Goal: Contribute content: Contribute content

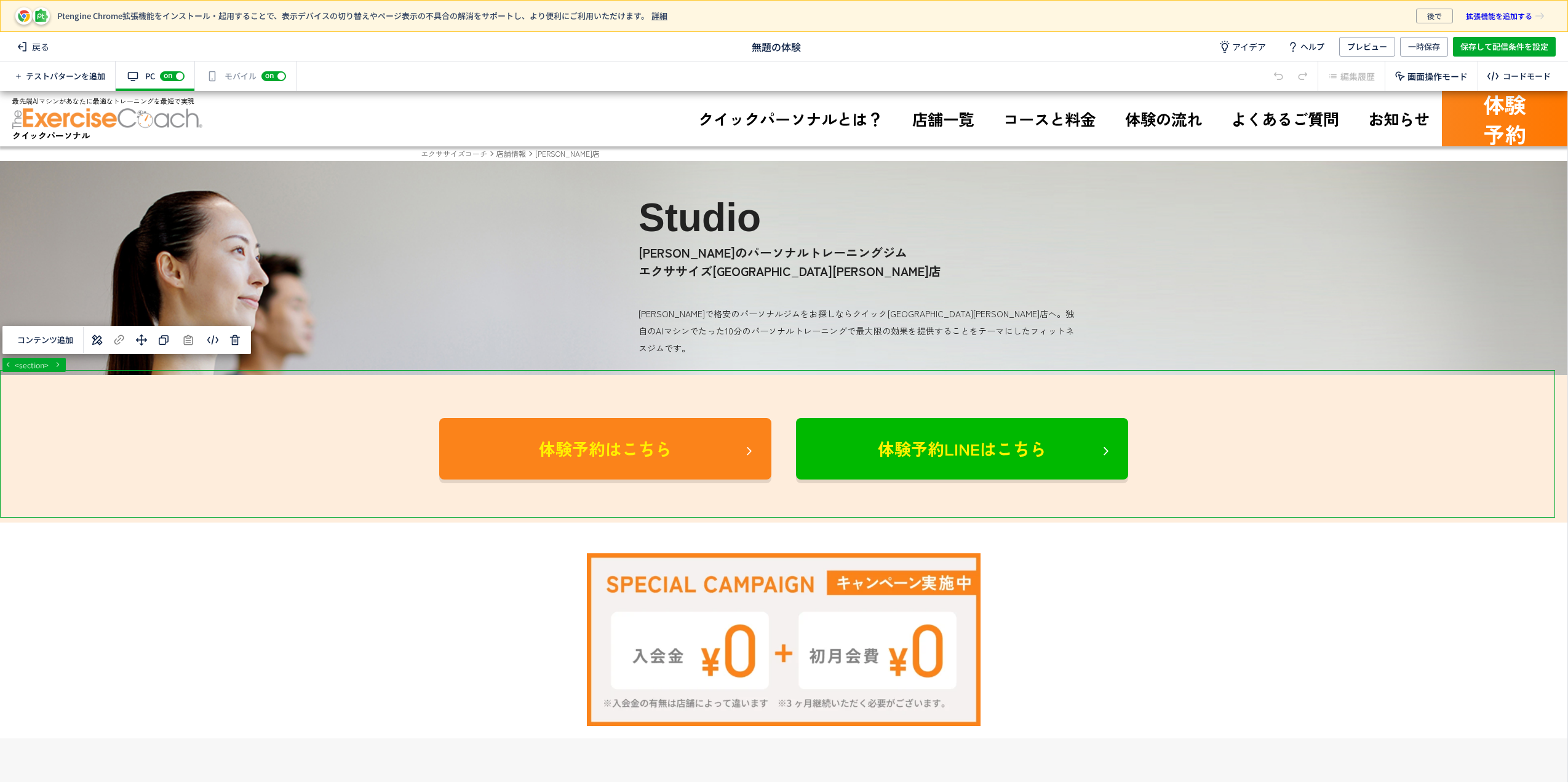
click at [40, 338] on button "コンテンツ追加" at bounding box center [45, 340] width 71 height 19
click at [47, 369] on span "選択した要素の前" at bounding box center [61, 372] width 64 height 12
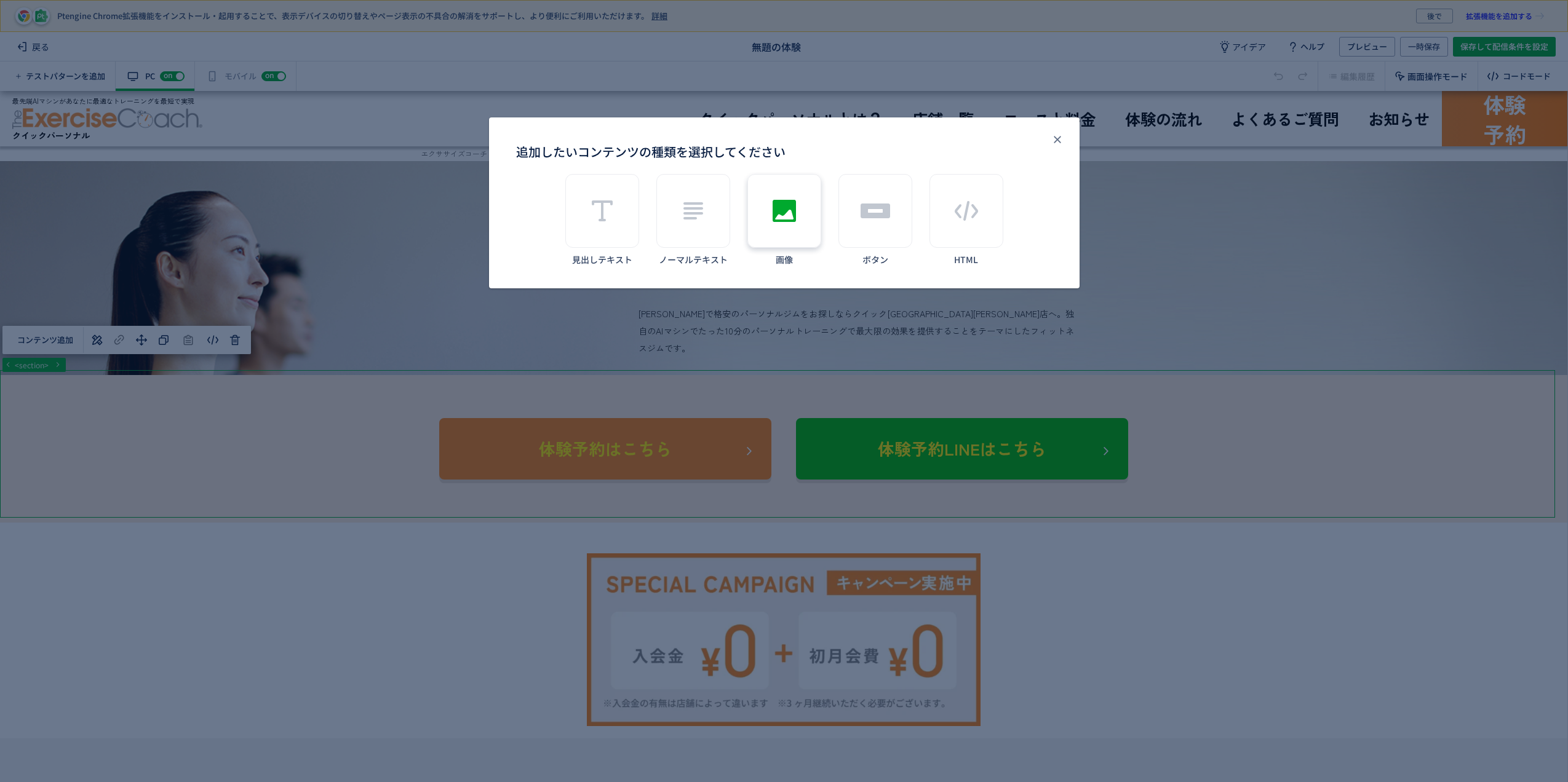
click at [761, 203] on div "追加したいコンテンツの種類を選択してください" at bounding box center [784, 210] width 74 height 74
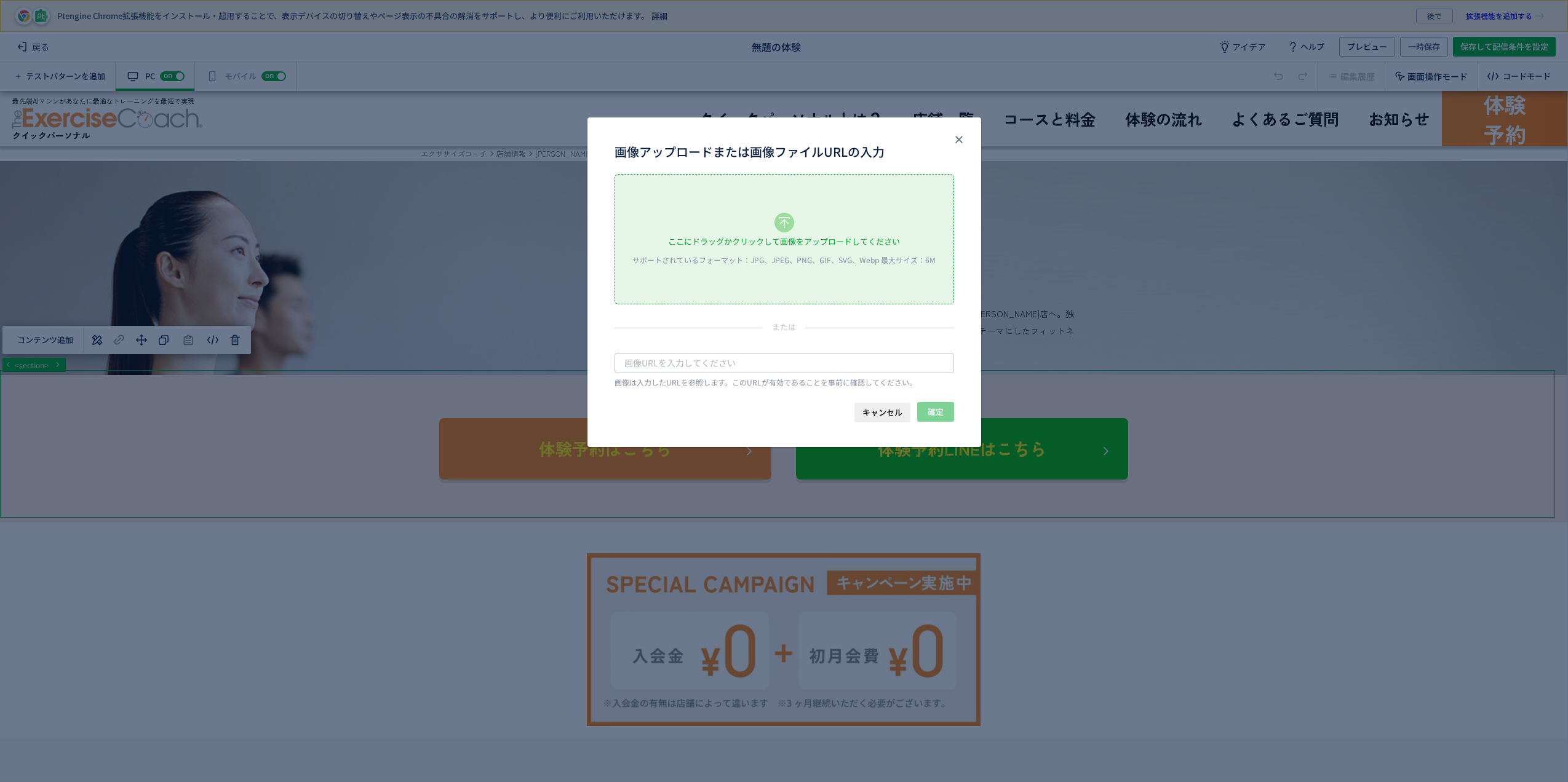
click at [823, 244] on div "ここにドラッグかクリックして画像をアップロードしてください" at bounding box center [784, 242] width 232 height 19
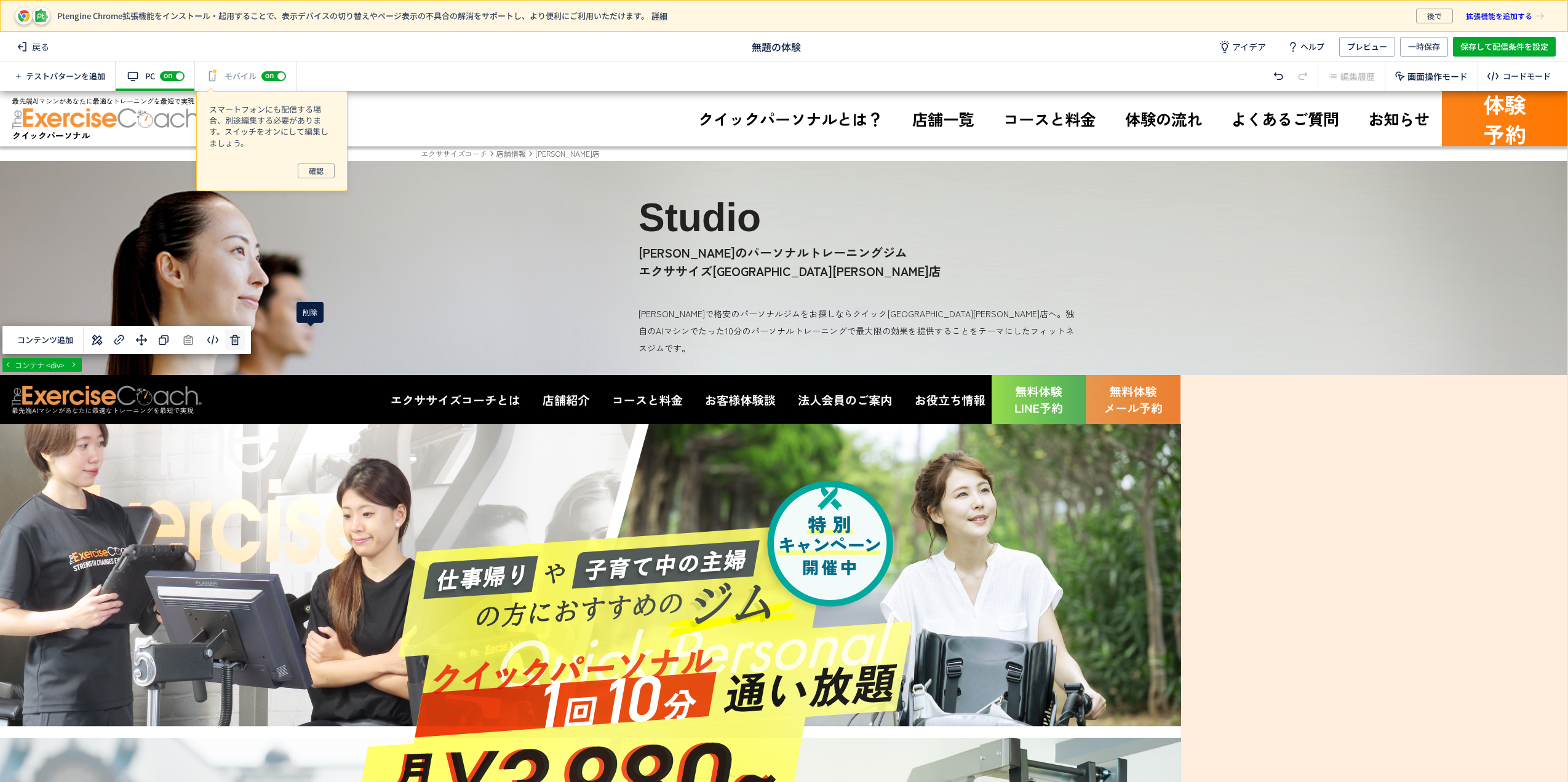
click at [318, 340] on div "body#top main div コンテナ <div> コンテンツ追加 単色 カラーコード R 0 G 0 B 0 A 0.00 マイカラー 移動先をクリッ…" at bounding box center [784, 437] width 1567 height 691
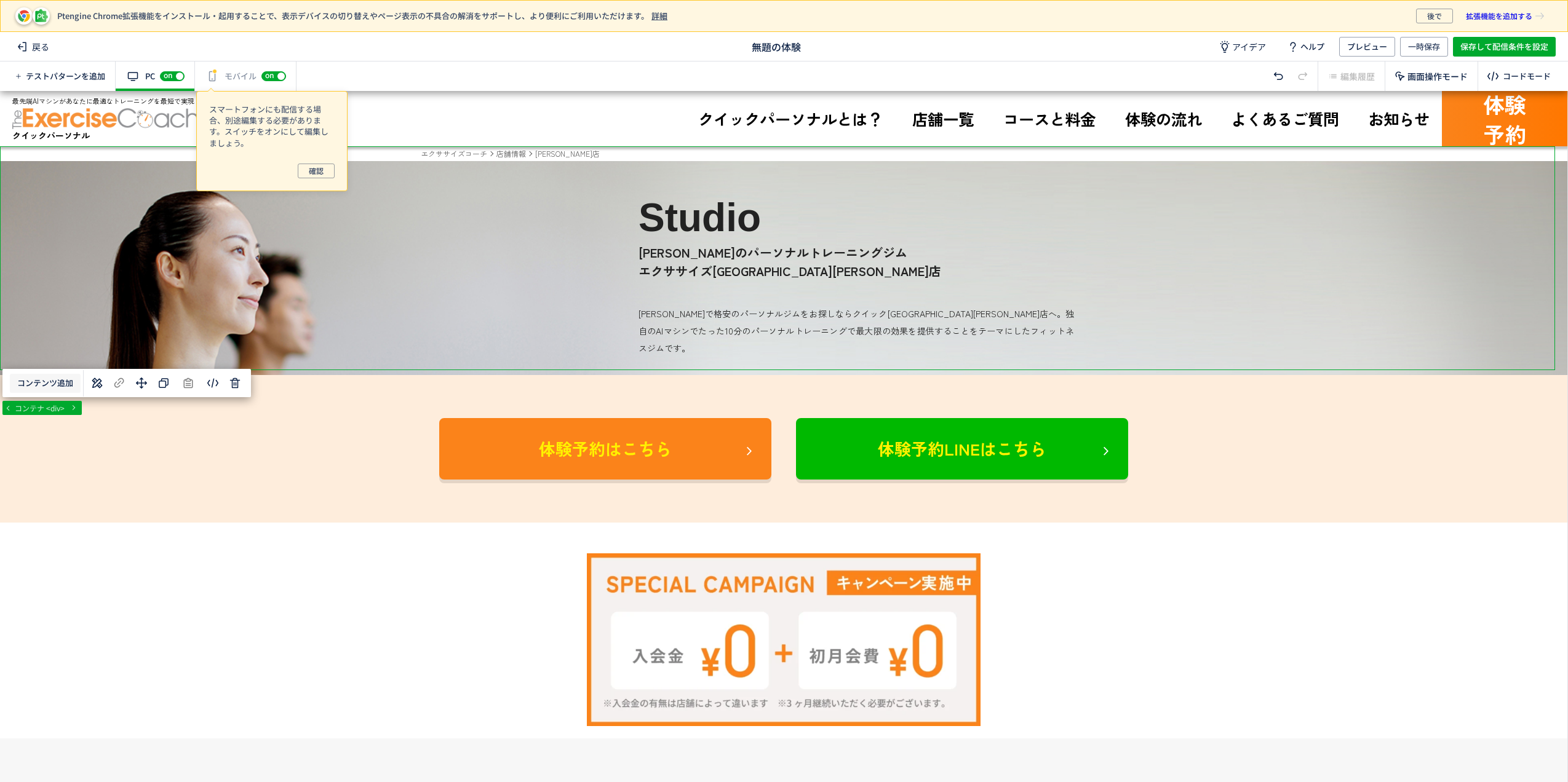
click at [51, 379] on button "コンテンツ追加" at bounding box center [45, 383] width 71 height 19
click at [67, 402] on div "選択した要素の前 選択した要素の後 選択した領域内の先頭 選択した領域内の末尾" at bounding box center [60, 449] width 115 height 99
click at [65, 415] on span "選択した要素の前" at bounding box center [61, 415] width 64 height 12
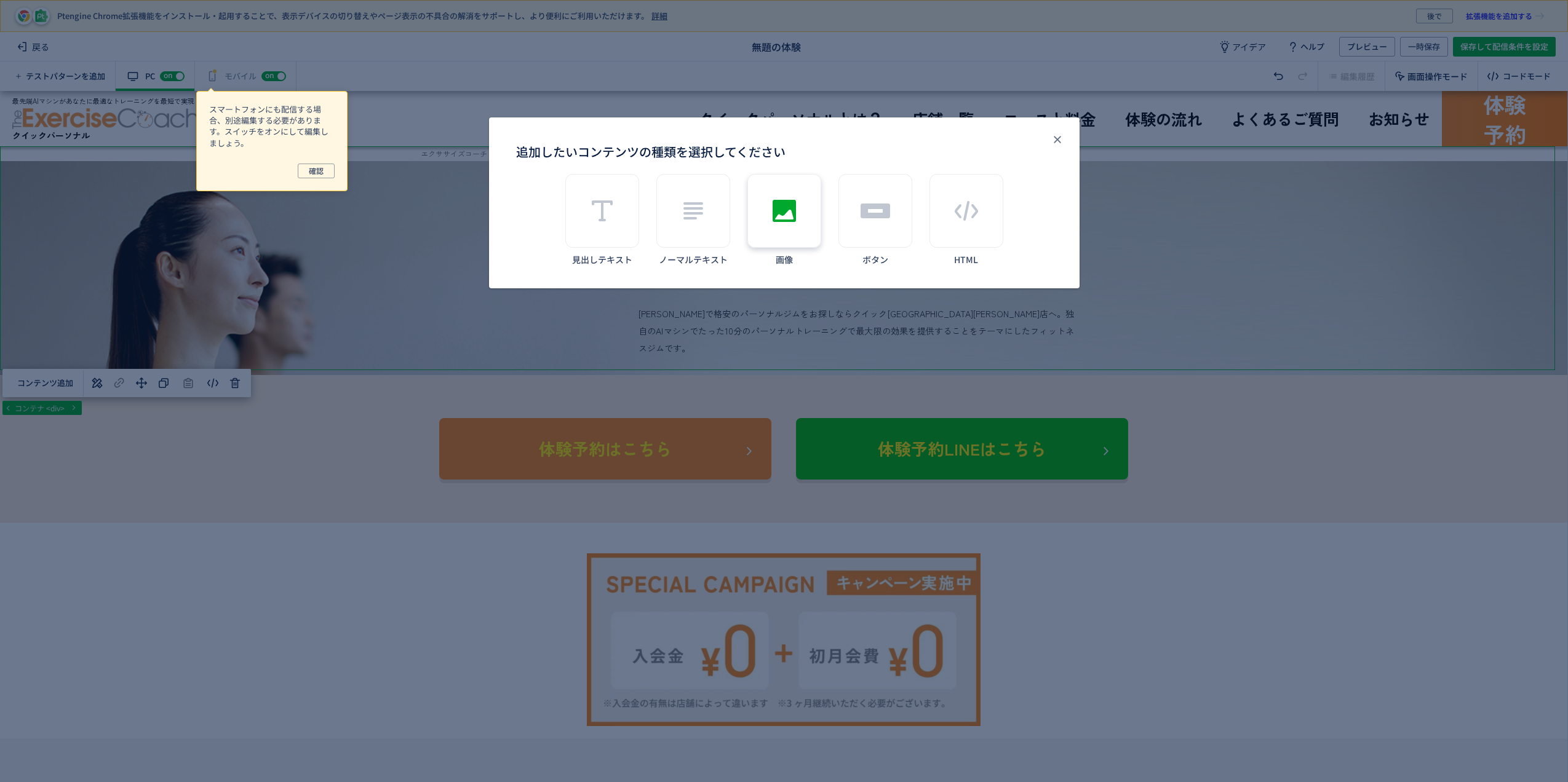
click at [773, 215] on use "追加したいコンテンツの種類を選択してください" at bounding box center [784, 211] width 23 height 22
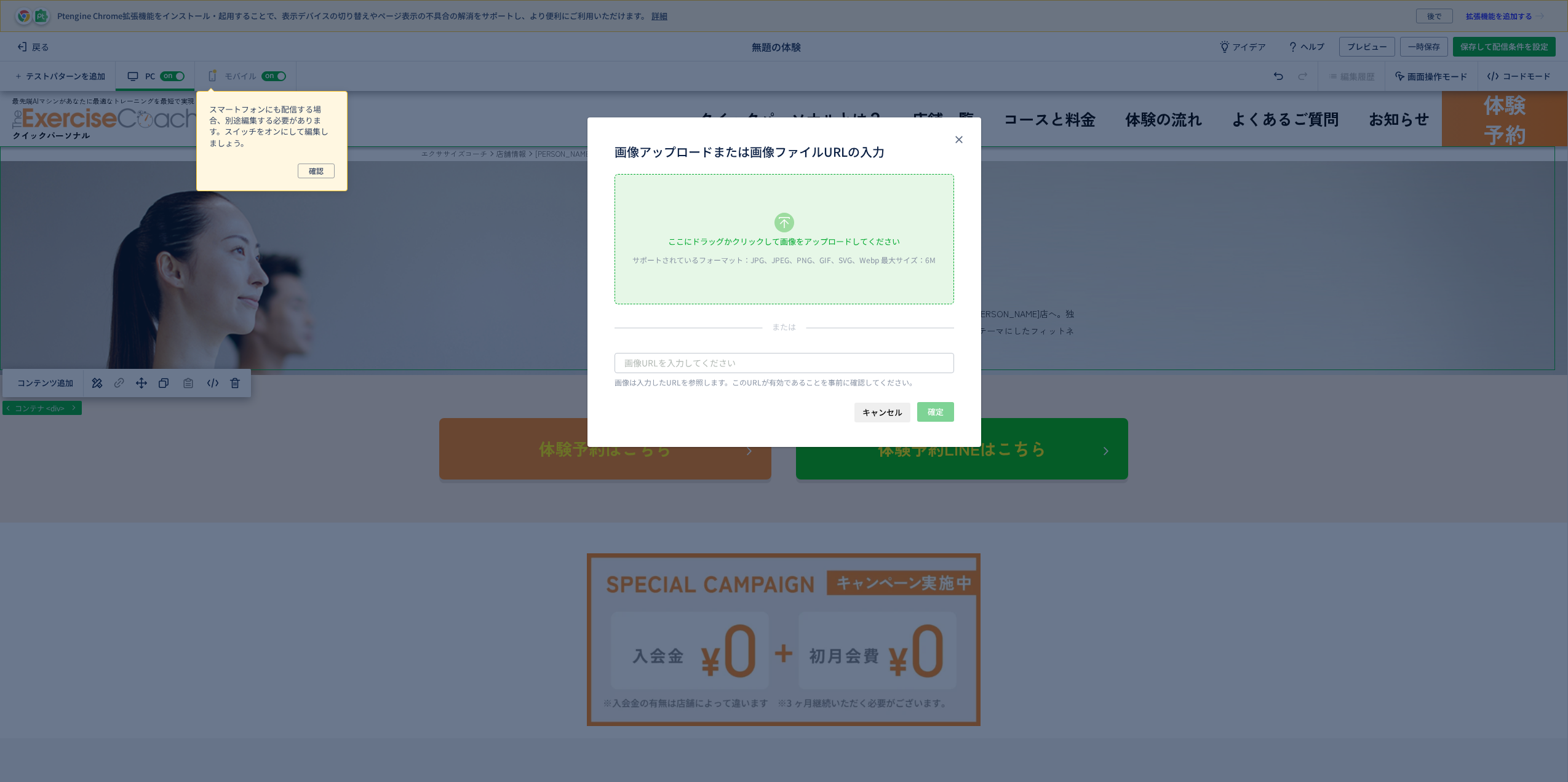
click at [749, 241] on div "ここにドラッグかクリックして画像をアップロードしてください" at bounding box center [784, 242] width 232 height 19
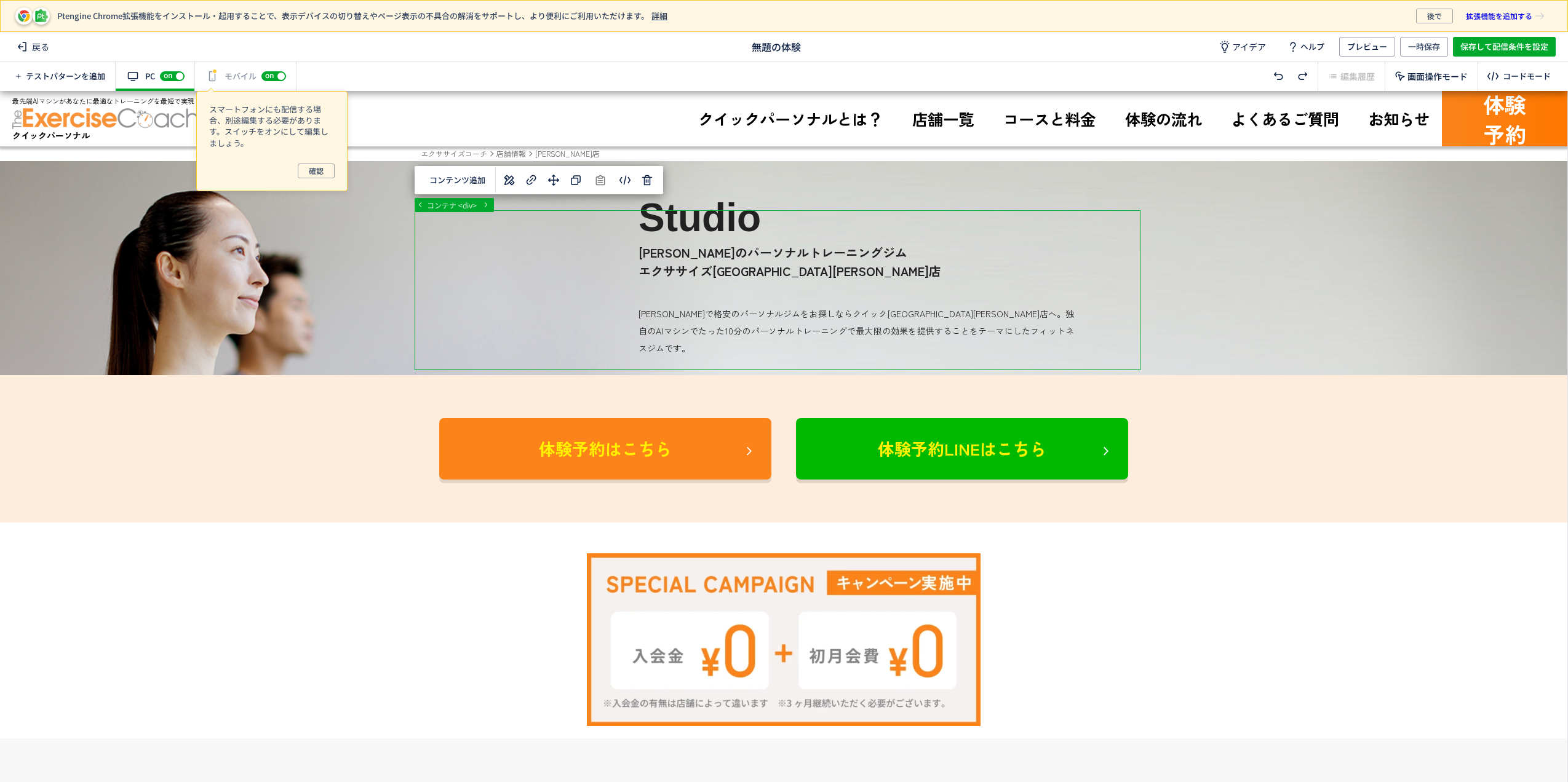
click at [493, 210] on div "body#top main div div コンテナ <div> コンテンツ追加 単色 カラーコード R 0 G 0 B 0 A 0.00 マイカラー 移動先…" at bounding box center [784, 437] width 1567 height 691
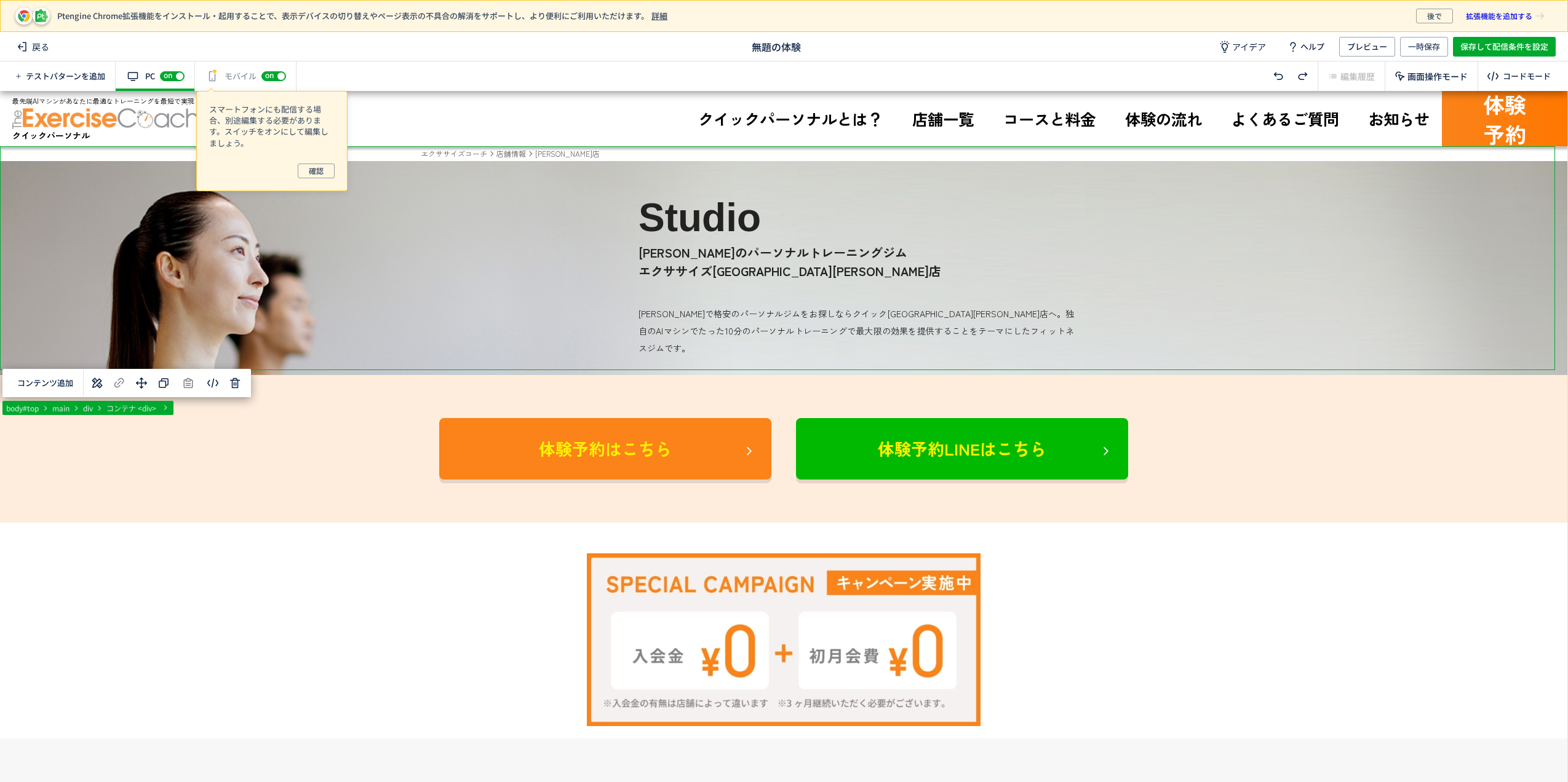
click at [19, 380] on button "コンテンツ追加" at bounding box center [45, 383] width 71 height 19
click at [78, 419] on span "選択した要素の前" at bounding box center [61, 415] width 64 height 12
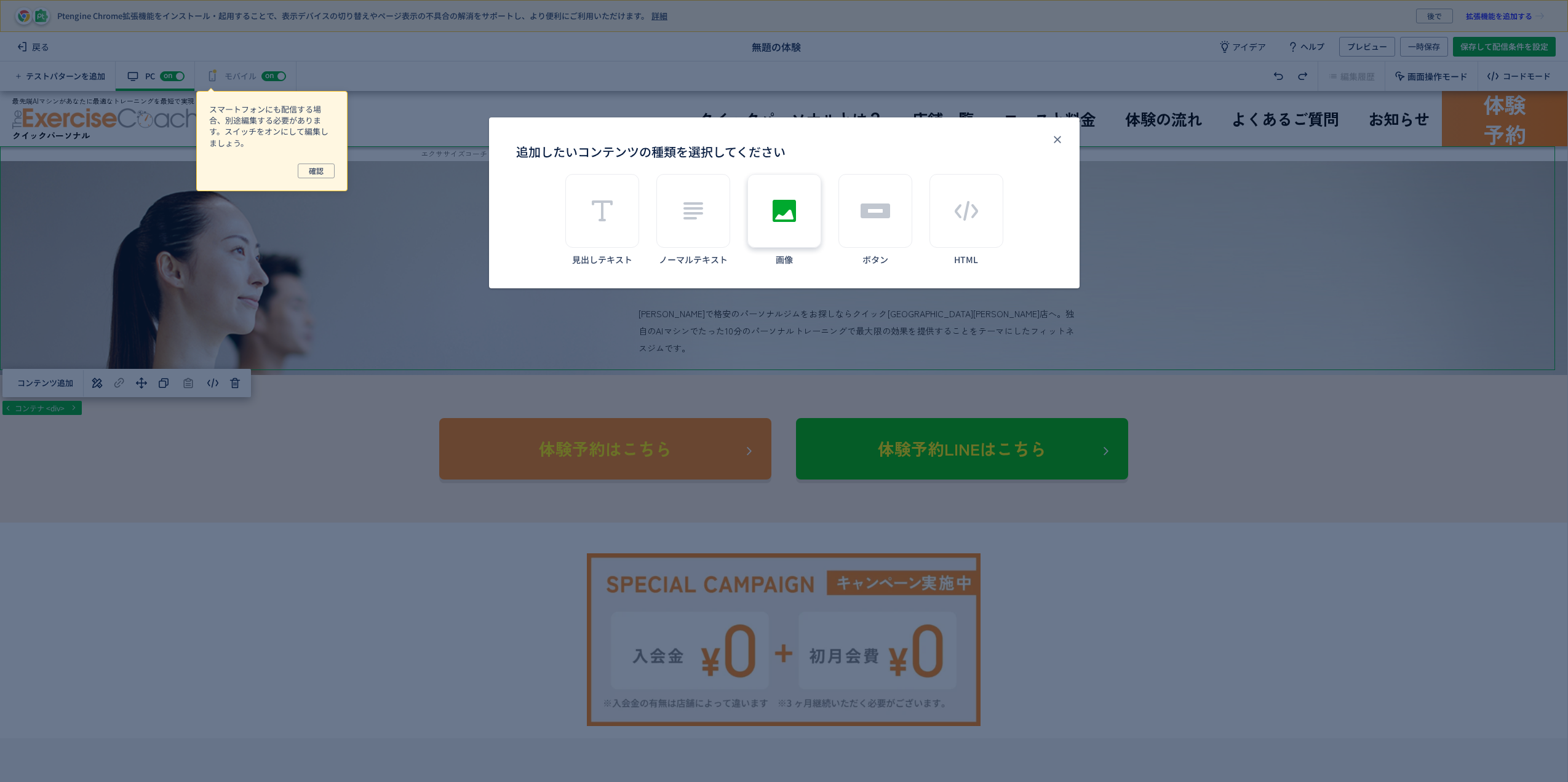
click at [761, 209] on div "追加したいコンテンツの種類を選択してください" at bounding box center [784, 210] width 74 height 74
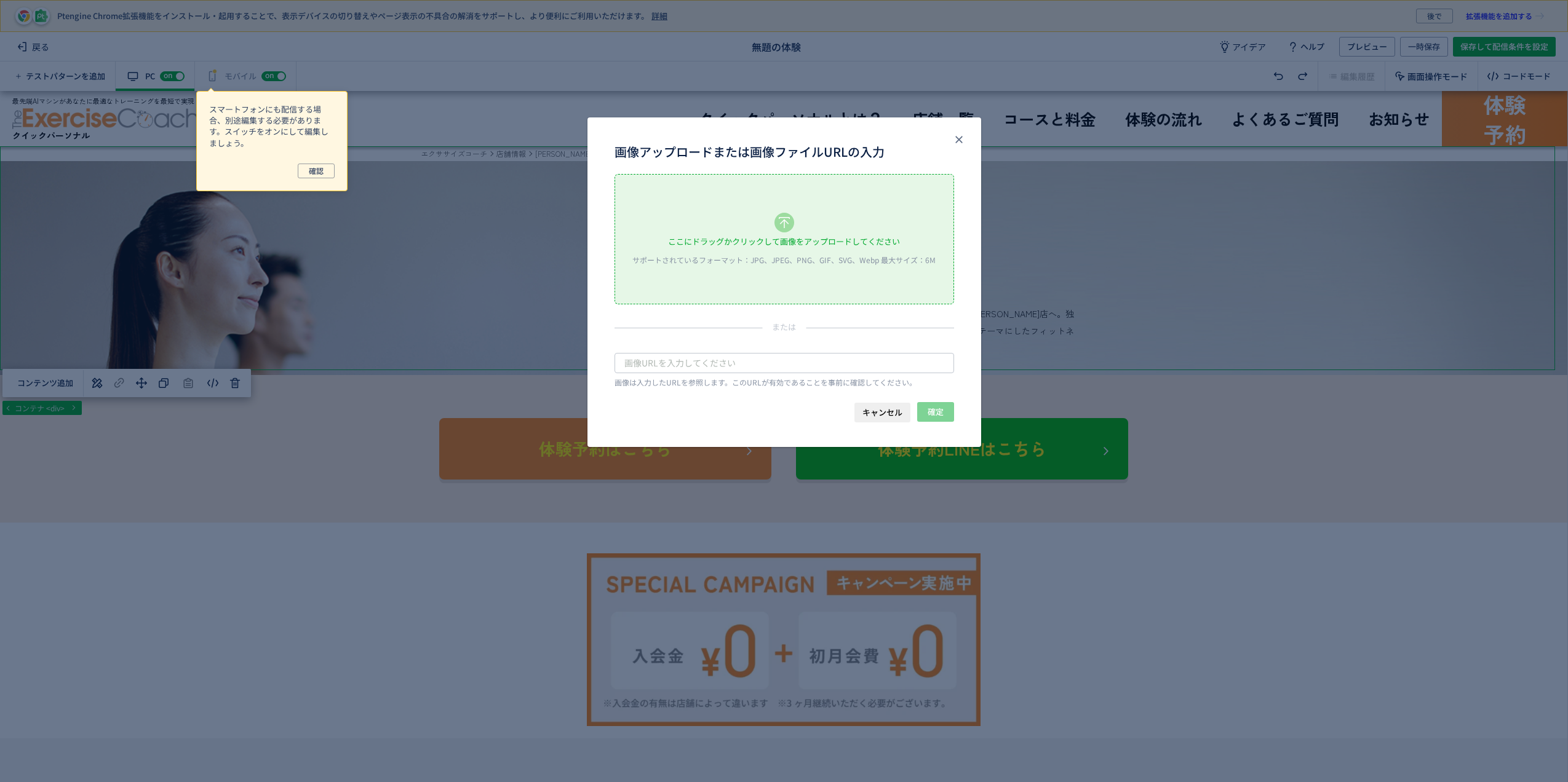
click at [804, 242] on div "ここにドラッグかクリックして画像をアップロードしてください" at bounding box center [784, 242] width 232 height 19
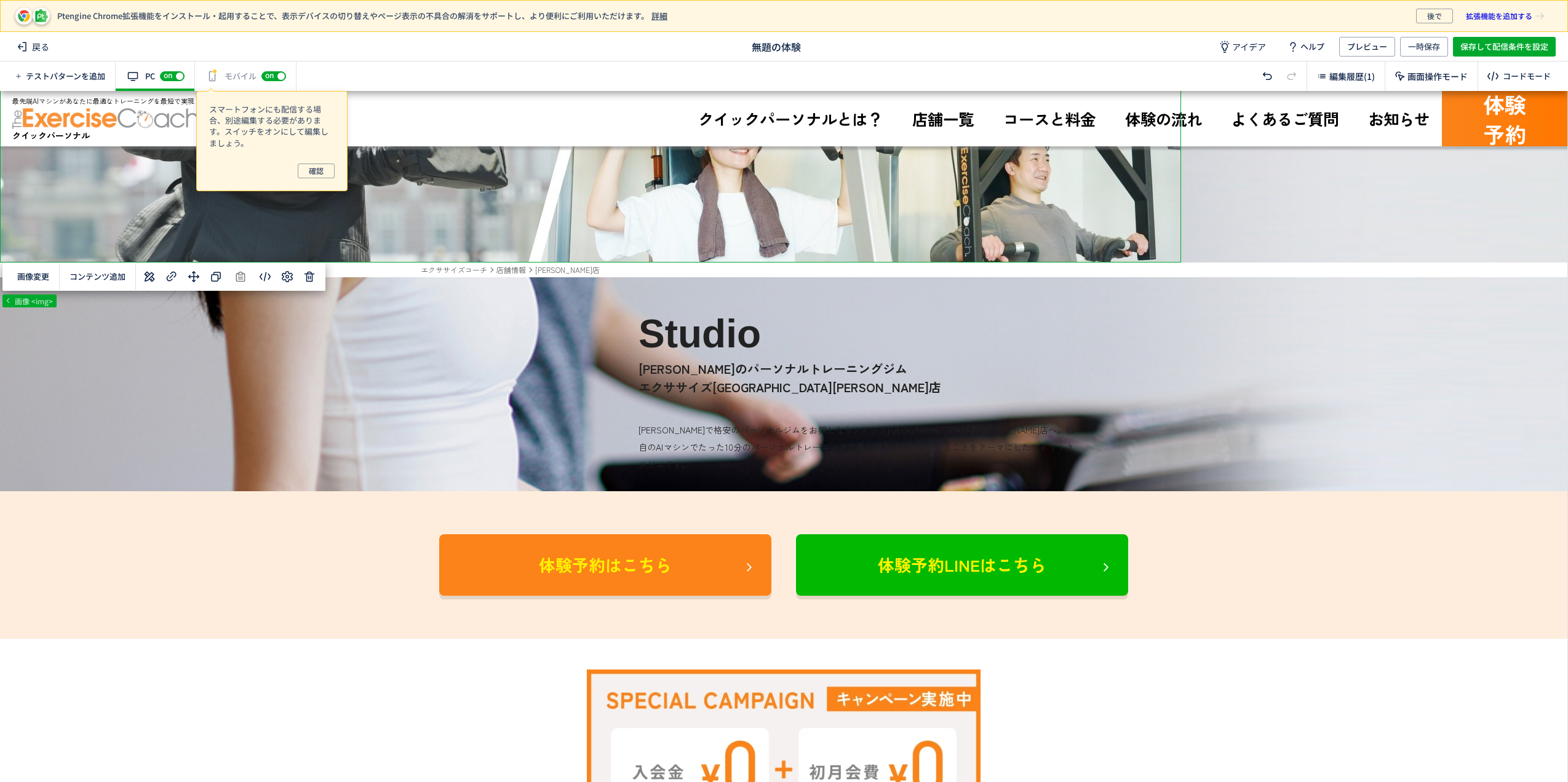
scroll to position [246, 0]
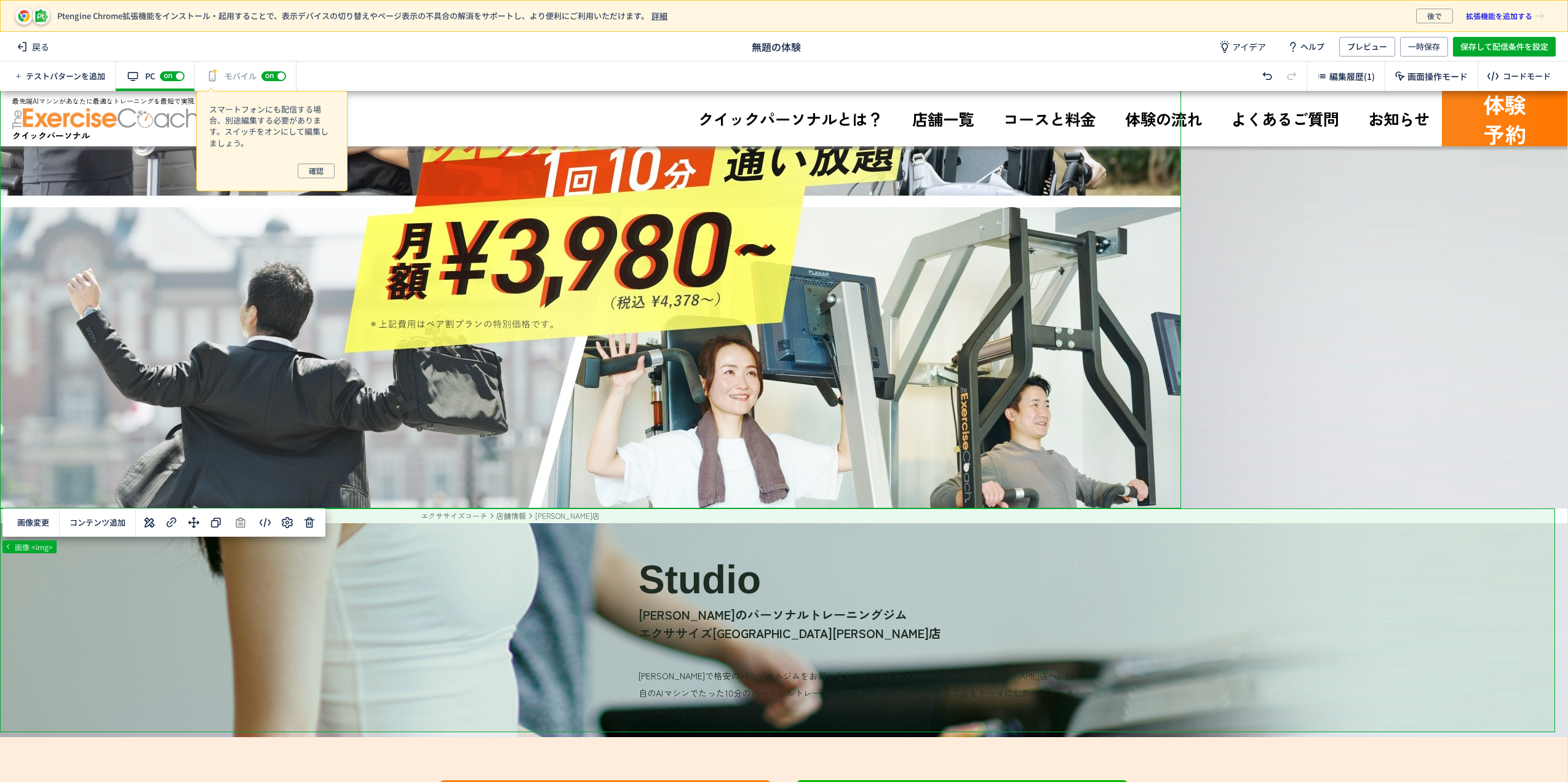
drag, startPoint x: 418, startPoint y: 450, endPoint x: 419, endPoint y: 532, distance: 82.0
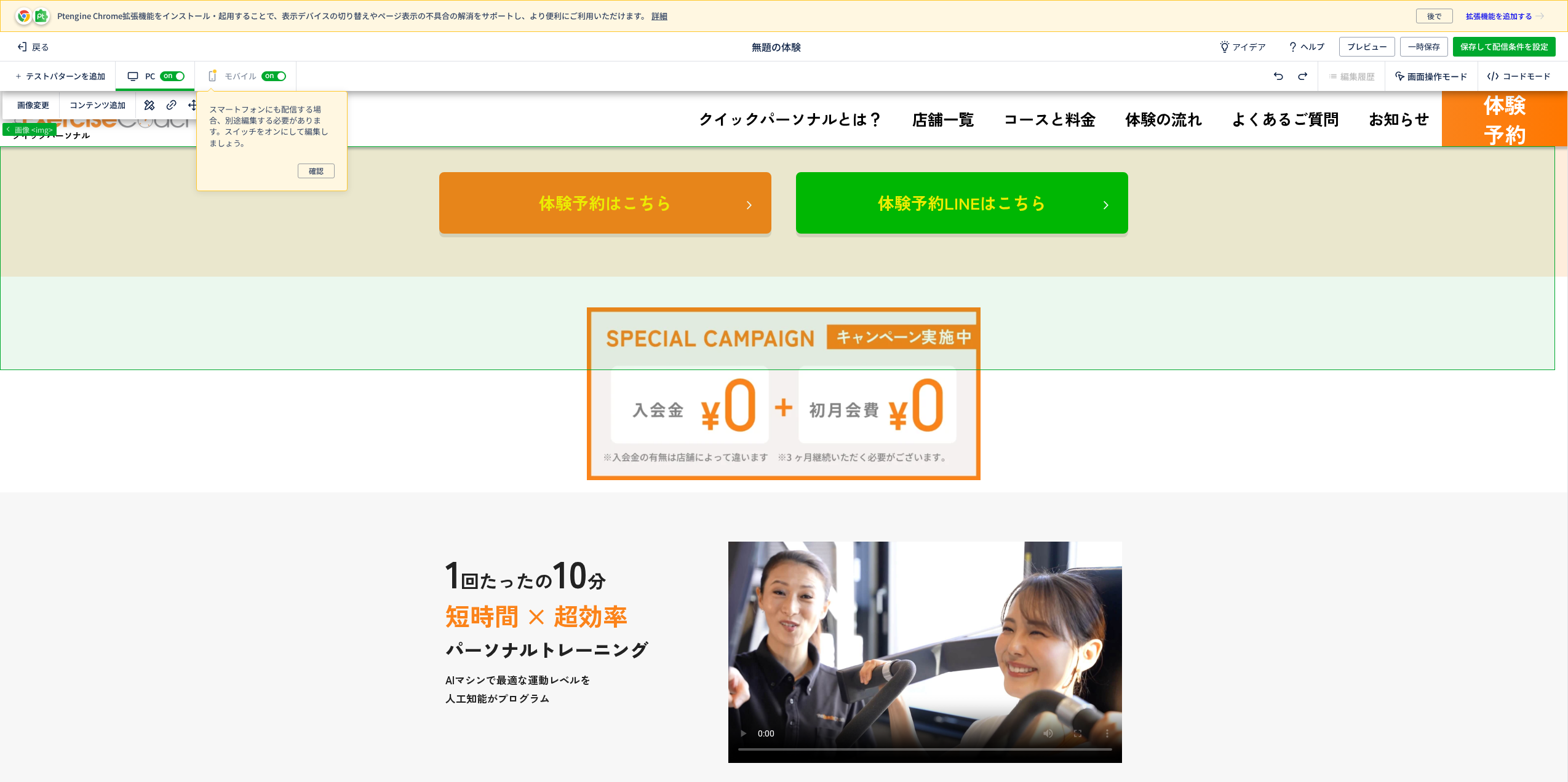
scroll to position [0, 0]
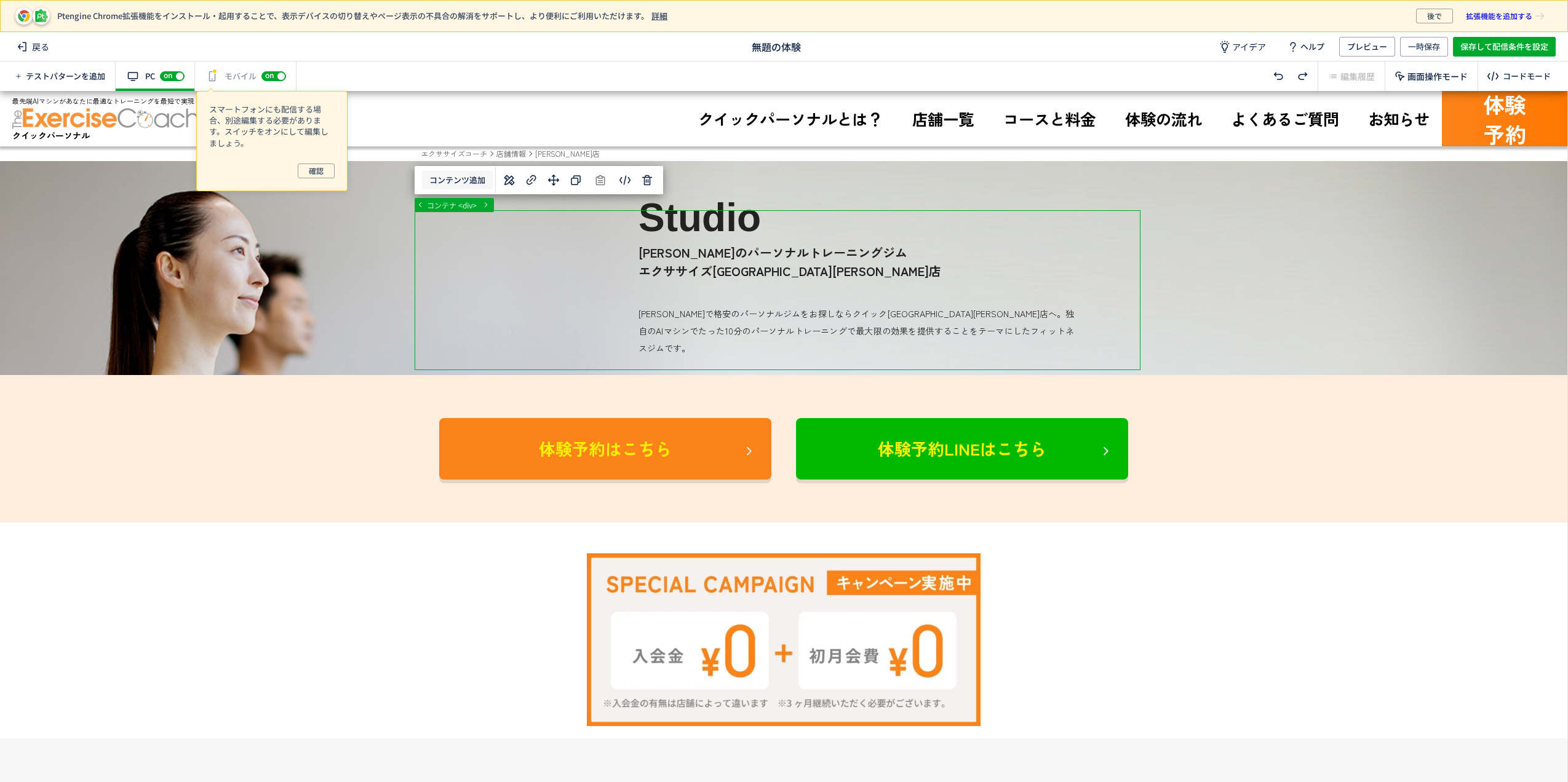
click at [451, 178] on button "コンテンツ追加" at bounding box center [457, 181] width 71 height 19
click at [449, 210] on span "選択した要素の前" at bounding box center [458, 212] width 64 height 12
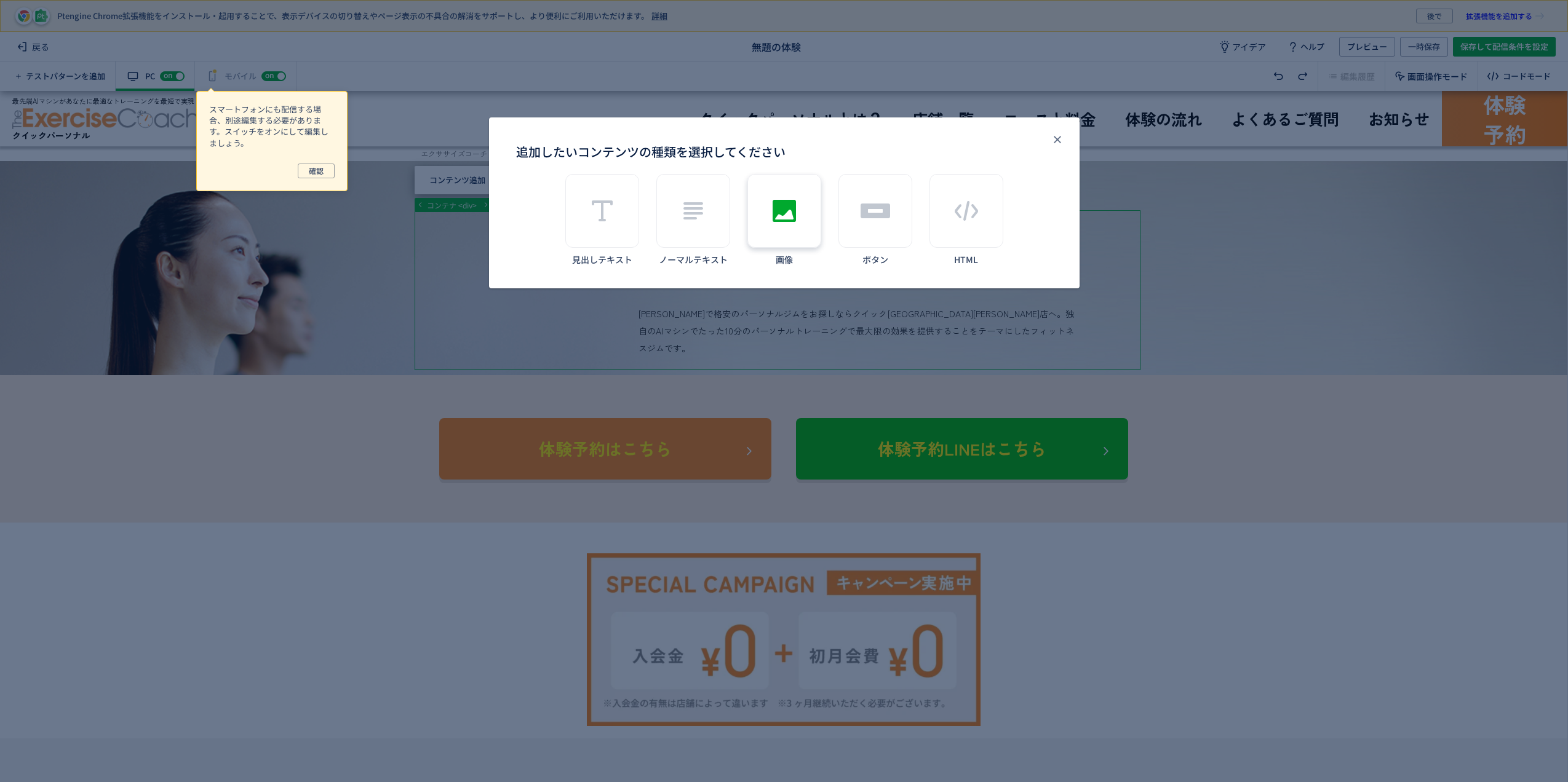
click at [809, 230] on div "追加したいコンテンツの種類を選択してください" at bounding box center [784, 210] width 74 height 74
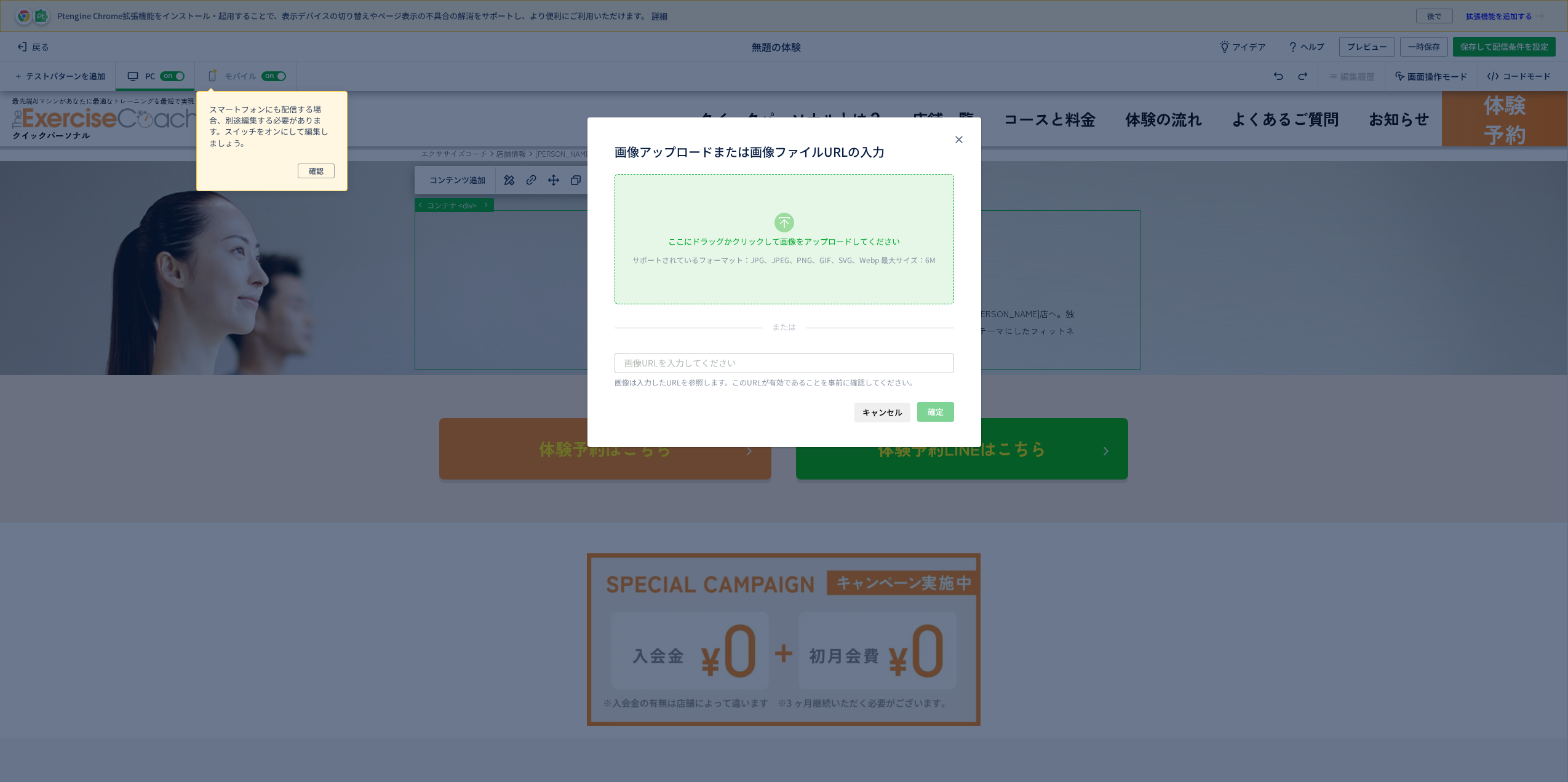
click at [820, 222] on div "ここにドラッグかクリックして画像をアップロードしてください サポートされているフォーマット：JPG、JPEG、PNG、GIF、SVG、Webp 最大サイズ：6M" at bounding box center [784, 238] width 339 height 129
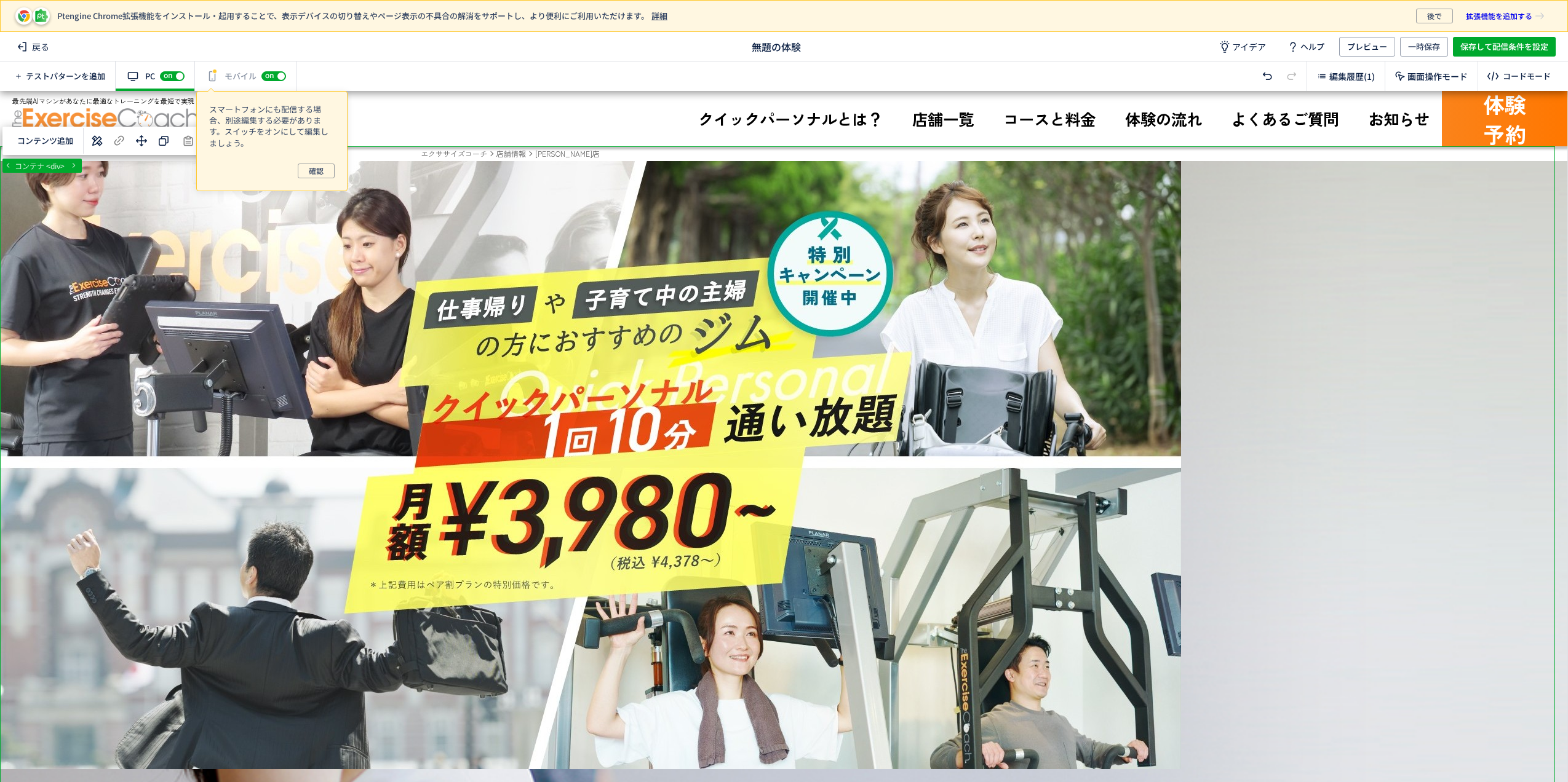
click at [318, 163] on div "スマートフォンにも配信する場合、別途編集する必要があります。スイッチをオンにして編集しましょう。 確認" at bounding box center [272, 141] width 151 height 100
click at [312, 170] on span "確認" at bounding box center [316, 171] width 15 height 15
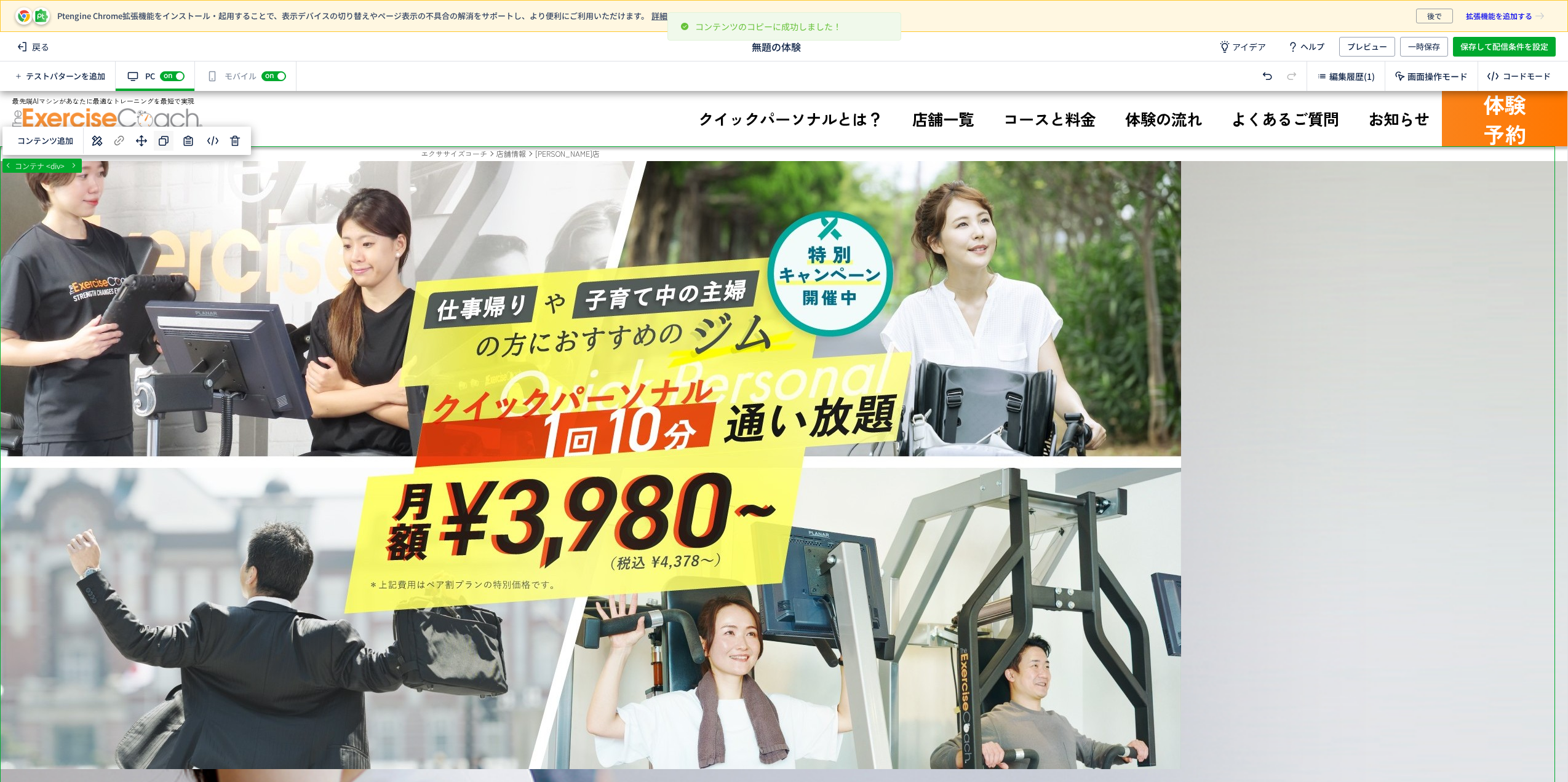
click at [160, 143] on icon at bounding box center [164, 140] width 15 height 15
click at [92, 144] on icon at bounding box center [97, 140] width 15 height 15
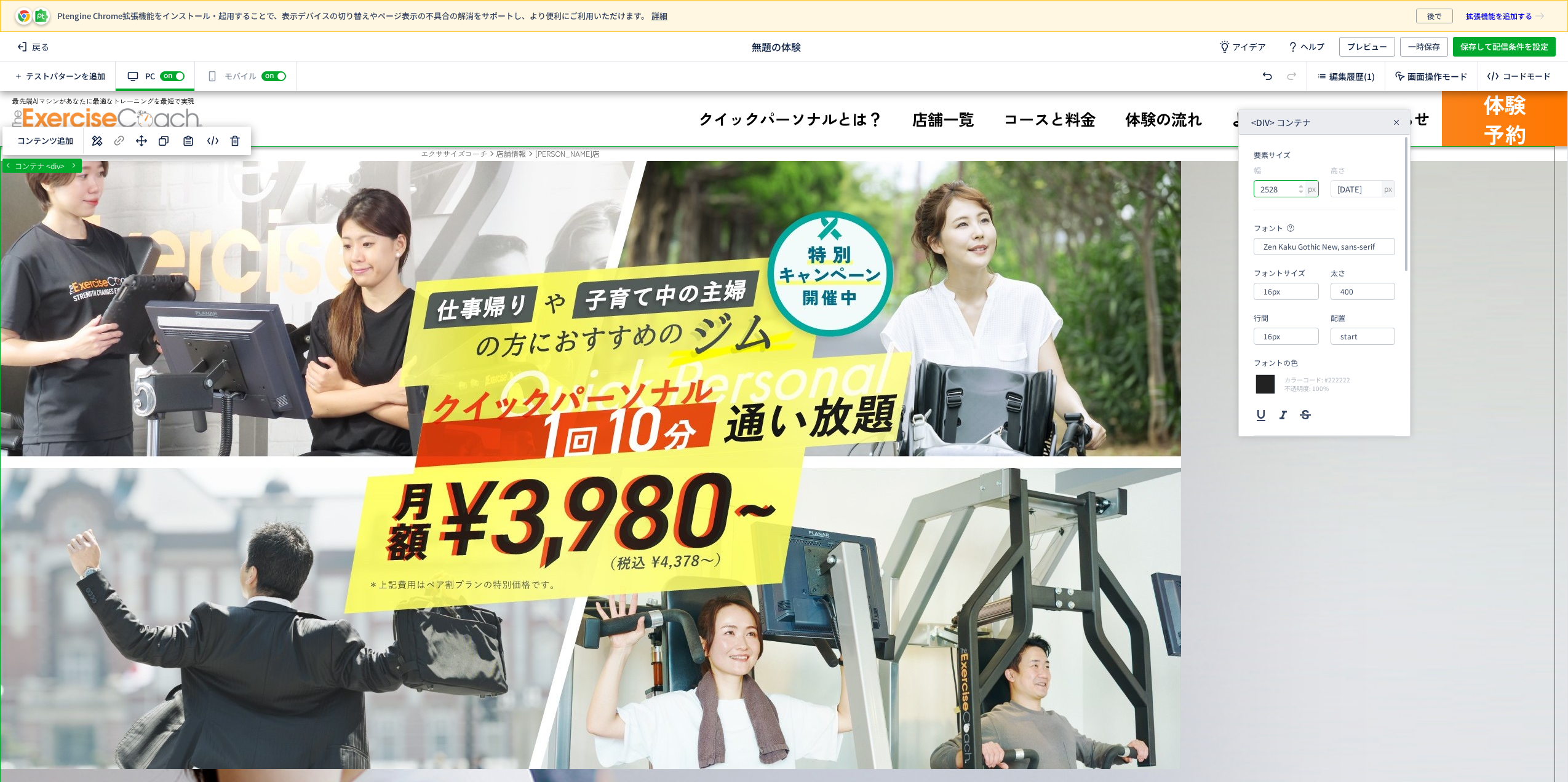
drag, startPoint x: 1288, startPoint y: 193, endPoint x: 1261, endPoint y: 183, distance: 28.8
click at [1261, 183] on input "2528" at bounding box center [1281, 188] width 53 height 16
type input "３"
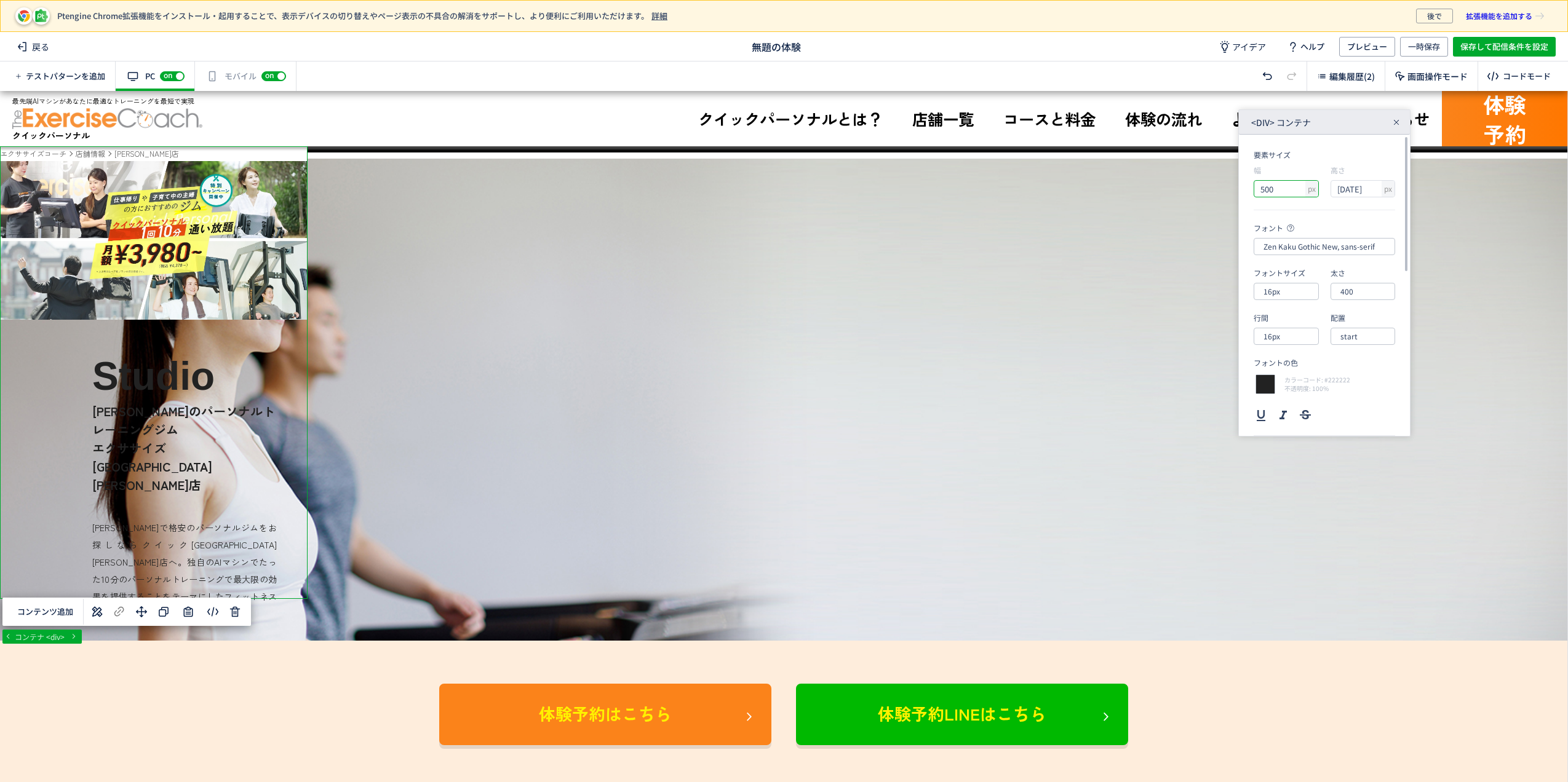
type input "5000"
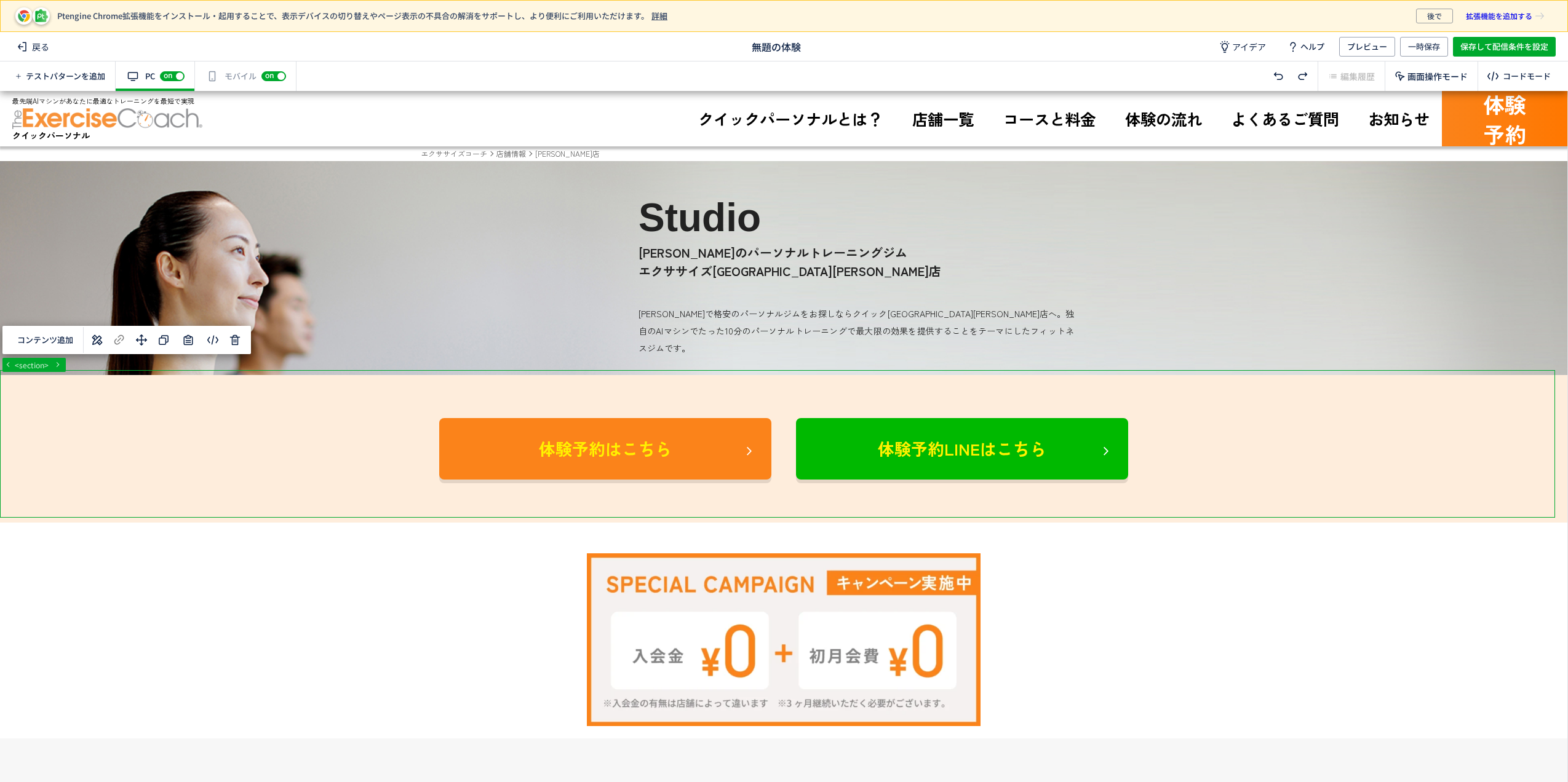
click at [45, 333] on button "コンテンツ追加" at bounding box center [45, 340] width 71 height 19
click at [77, 372] on span "選択した要素の前" at bounding box center [61, 372] width 64 height 12
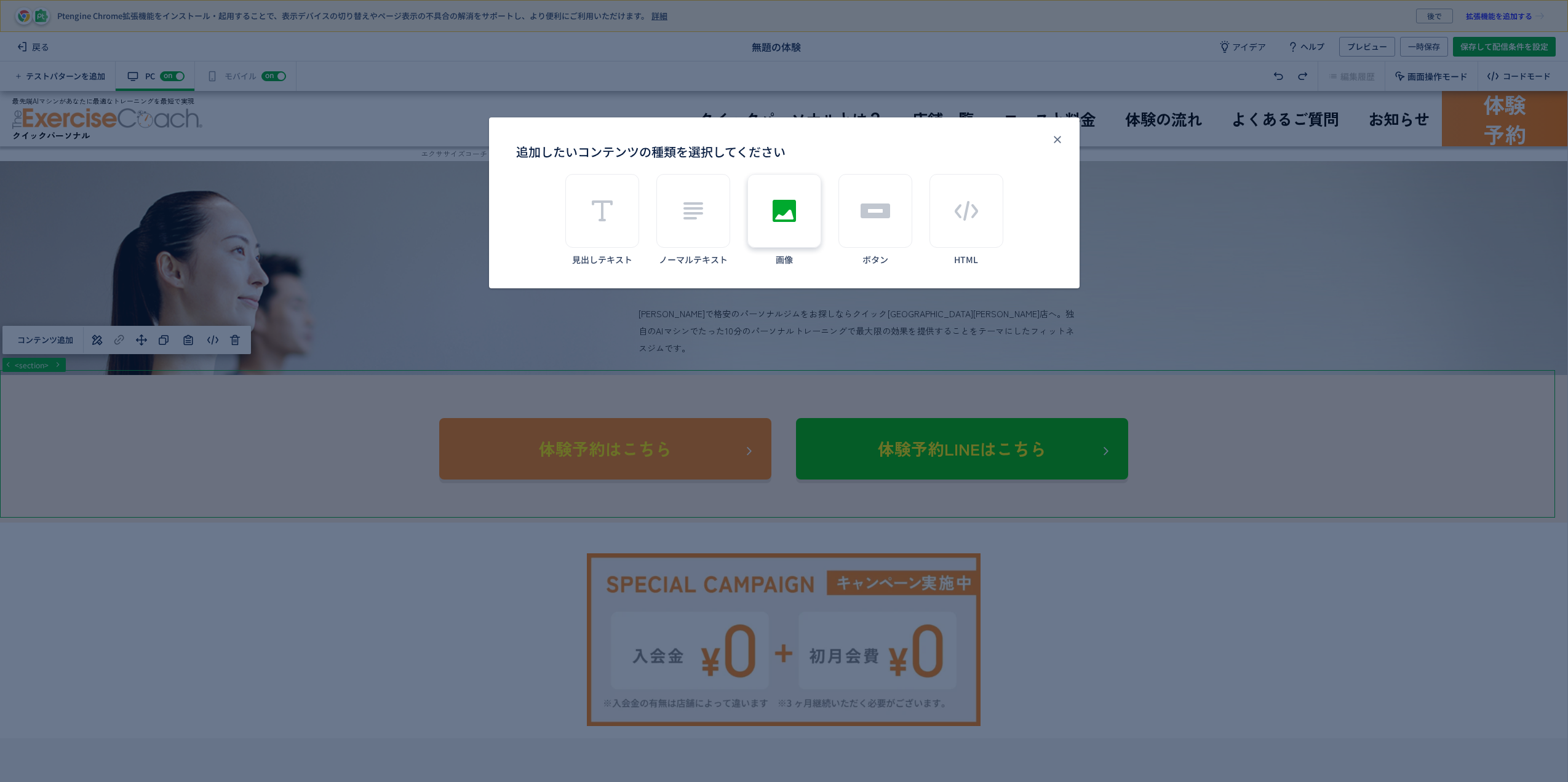
click at [773, 222] on icon "追加したいコンテンツの種類を選択してください" at bounding box center [784, 211] width 30 height 29
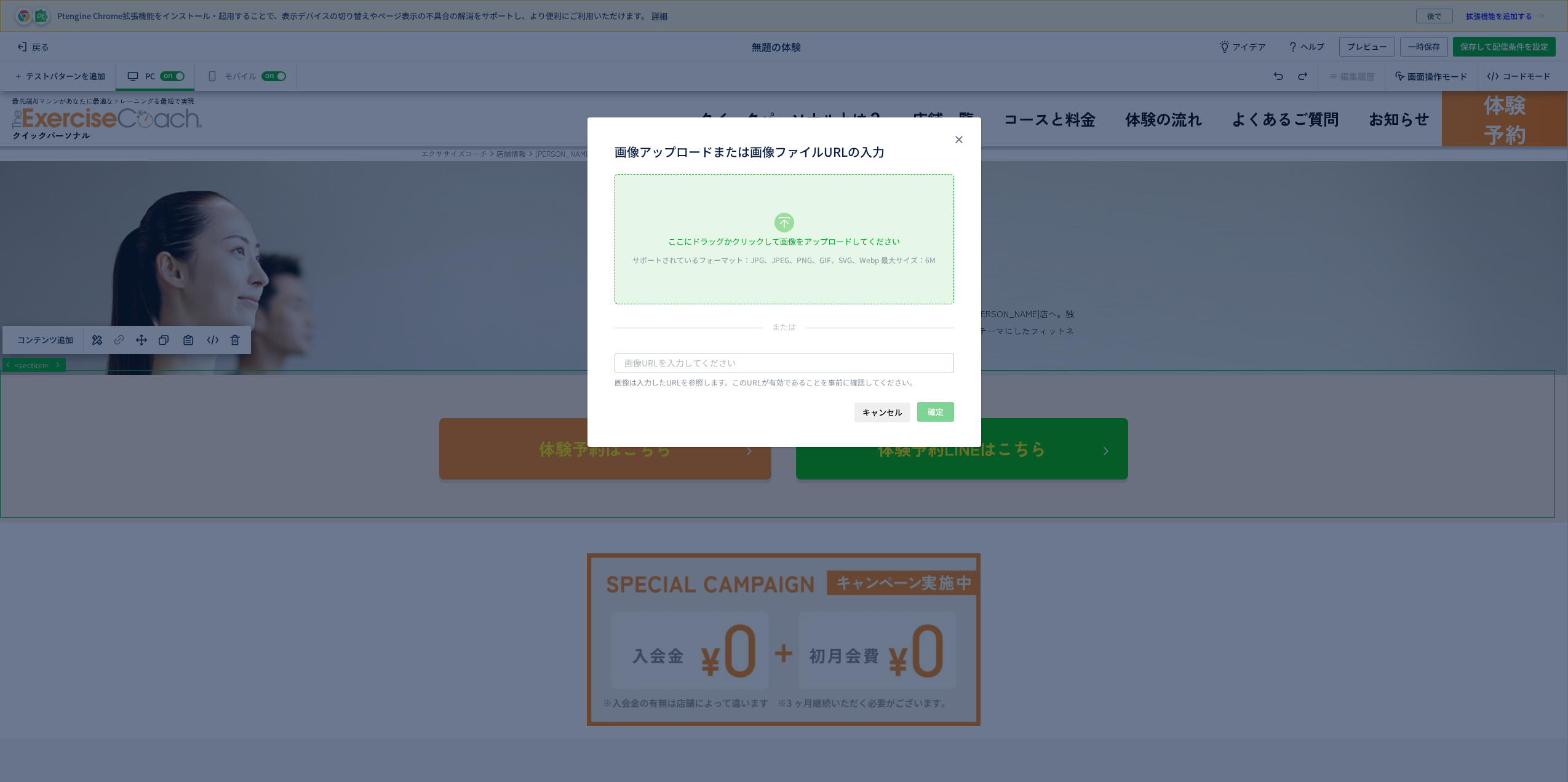
click at [788, 227] on icon "画像アップロードまたは画像ファイルURLの入力" at bounding box center [784, 222] width 20 height 20
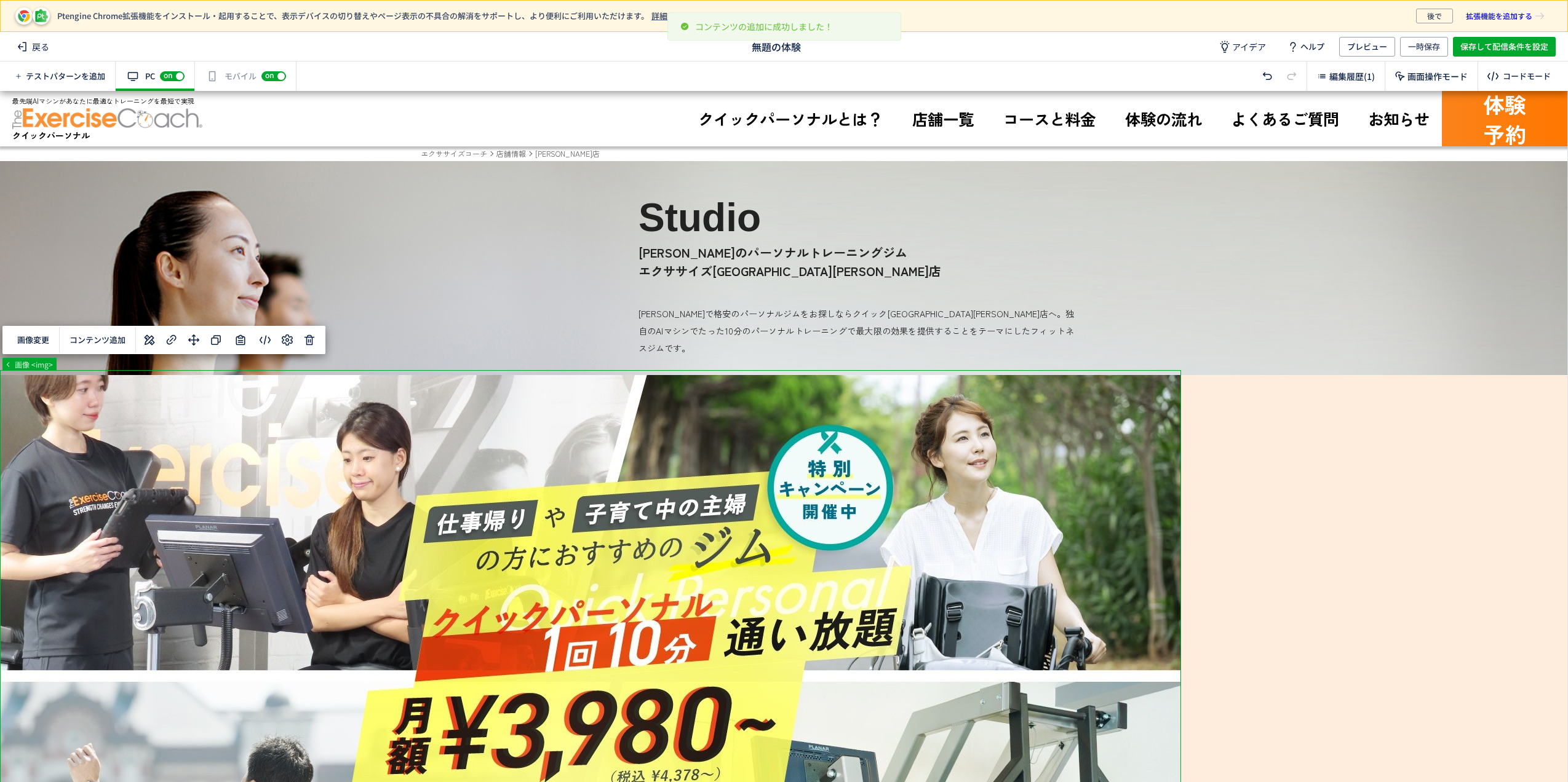
click at [139, 338] on div "画像変更 コンテンツ追加" at bounding box center [164, 340] width 323 height 28
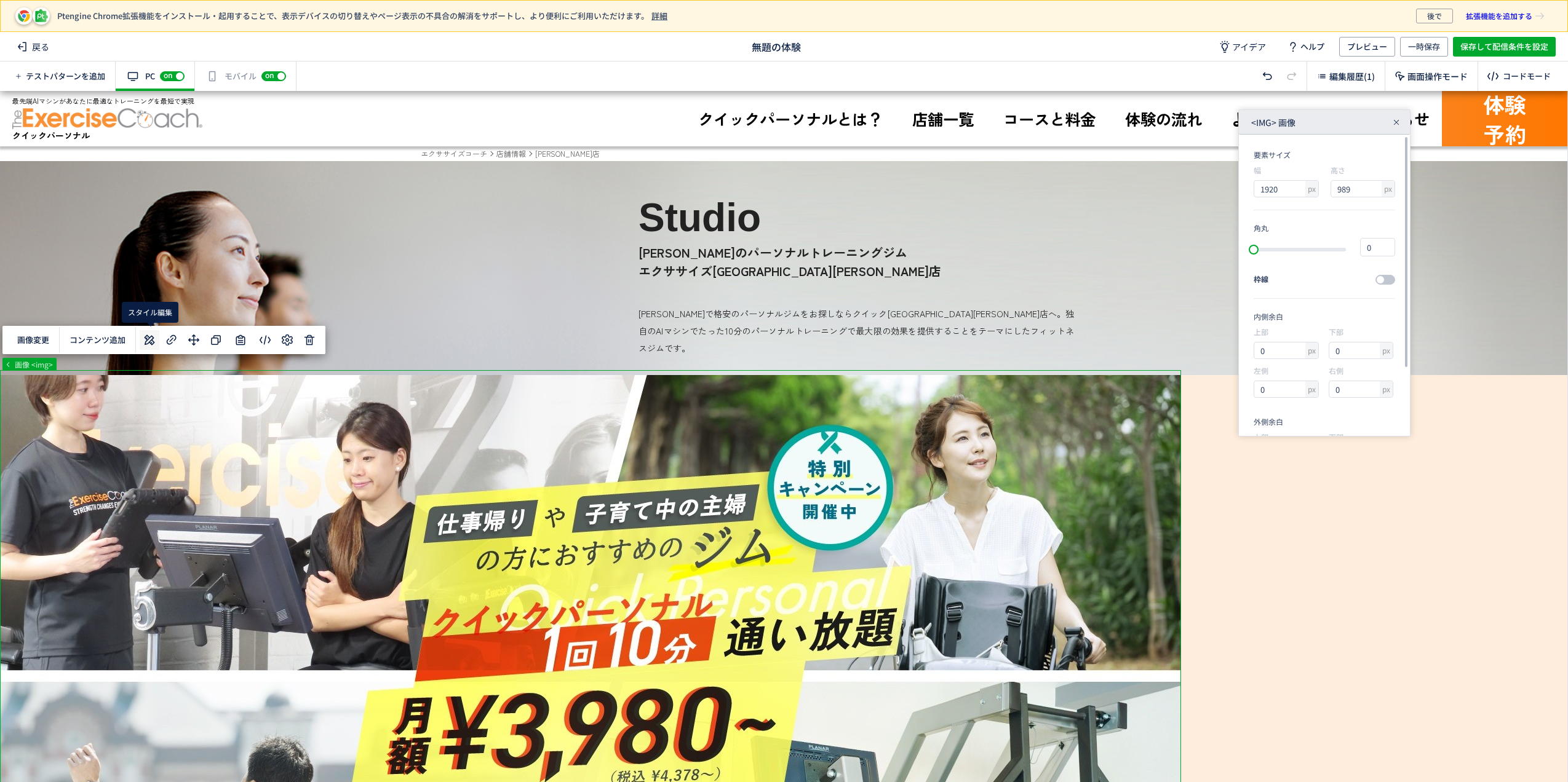
click at [150, 338] on icon at bounding box center [149, 340] width 15 height 15
drag, startPoint x: 1293, startPoint y: 188, endPoint x: 1254, endPoint y: 175, distance: 41.1
click at [1254, 175] on div "幅 px 1920" at bounding box center [1286, 181] width 65 height 33
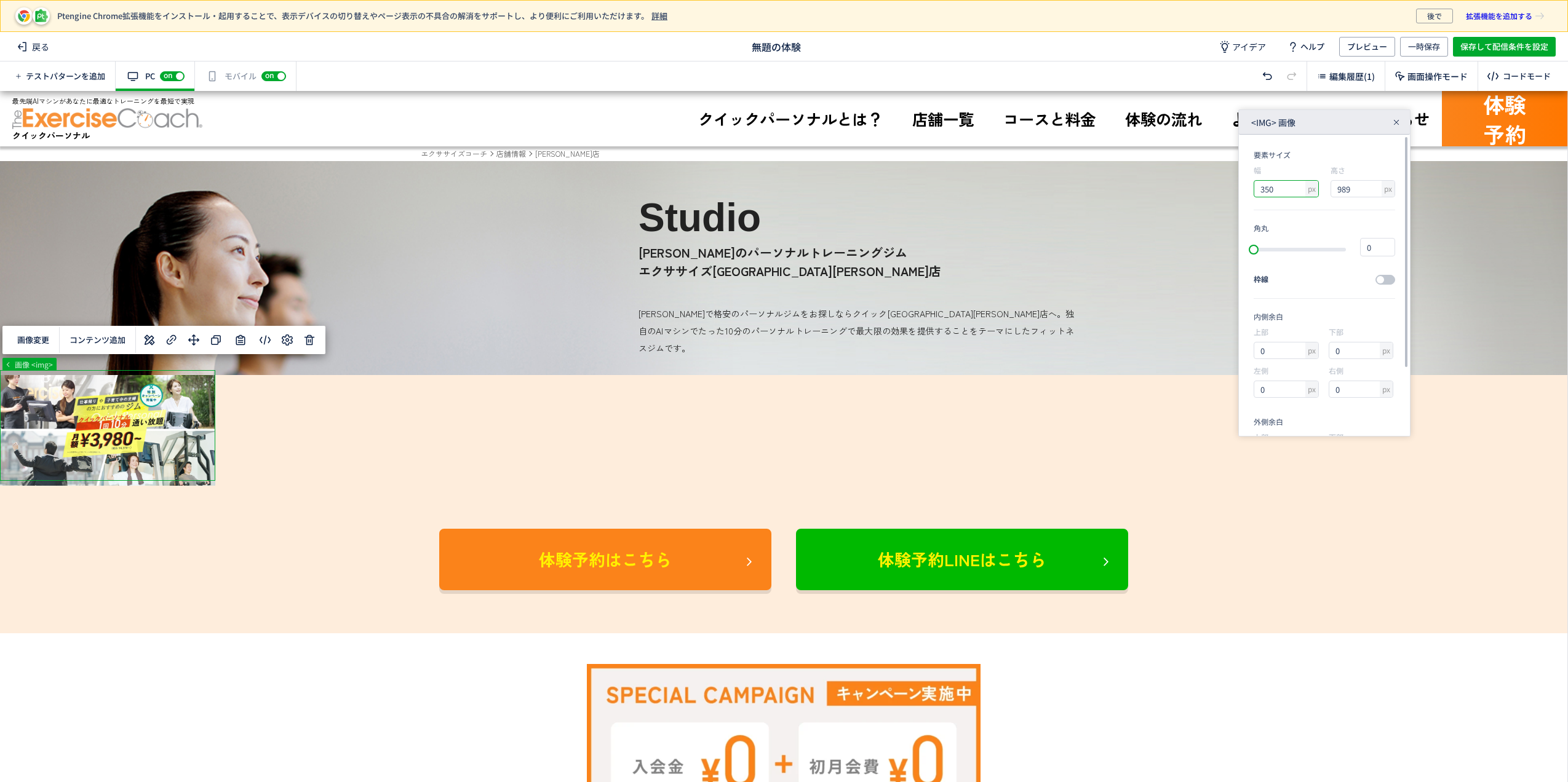
type input "3500"
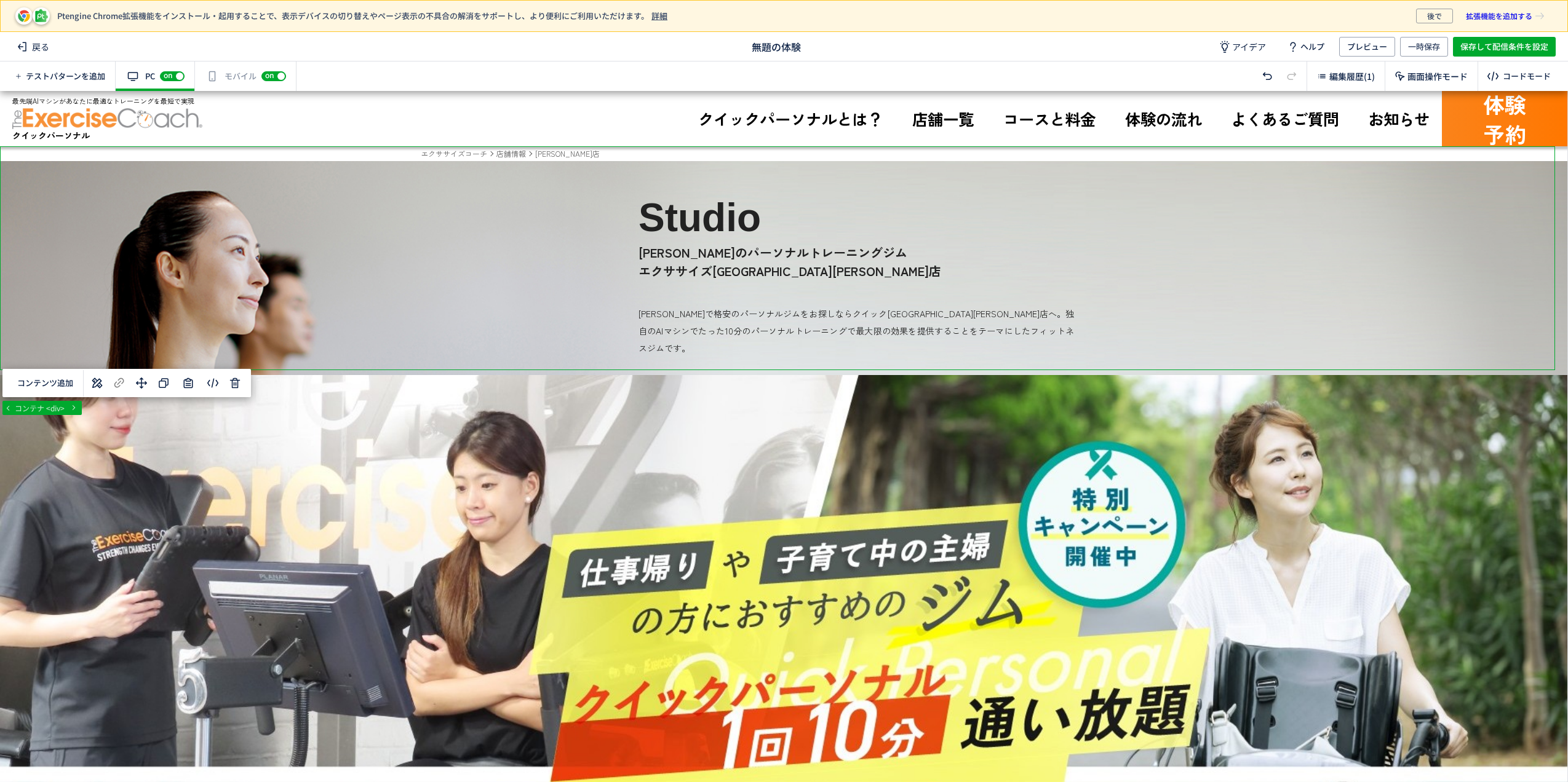
drag, startPoint x: 358, startPoint y: 219, endPoint x: 355, endPoint y: 194, distance: 25.2
click at [229, 389] on div "body#top main div コンテナ <div> コンテンツ追加 単色 カラーコード R 0 G 0 B 0 A 0.00 マイカラー 移動先をクリッ…" at bounding box center [784, 437] width 1567 height 691
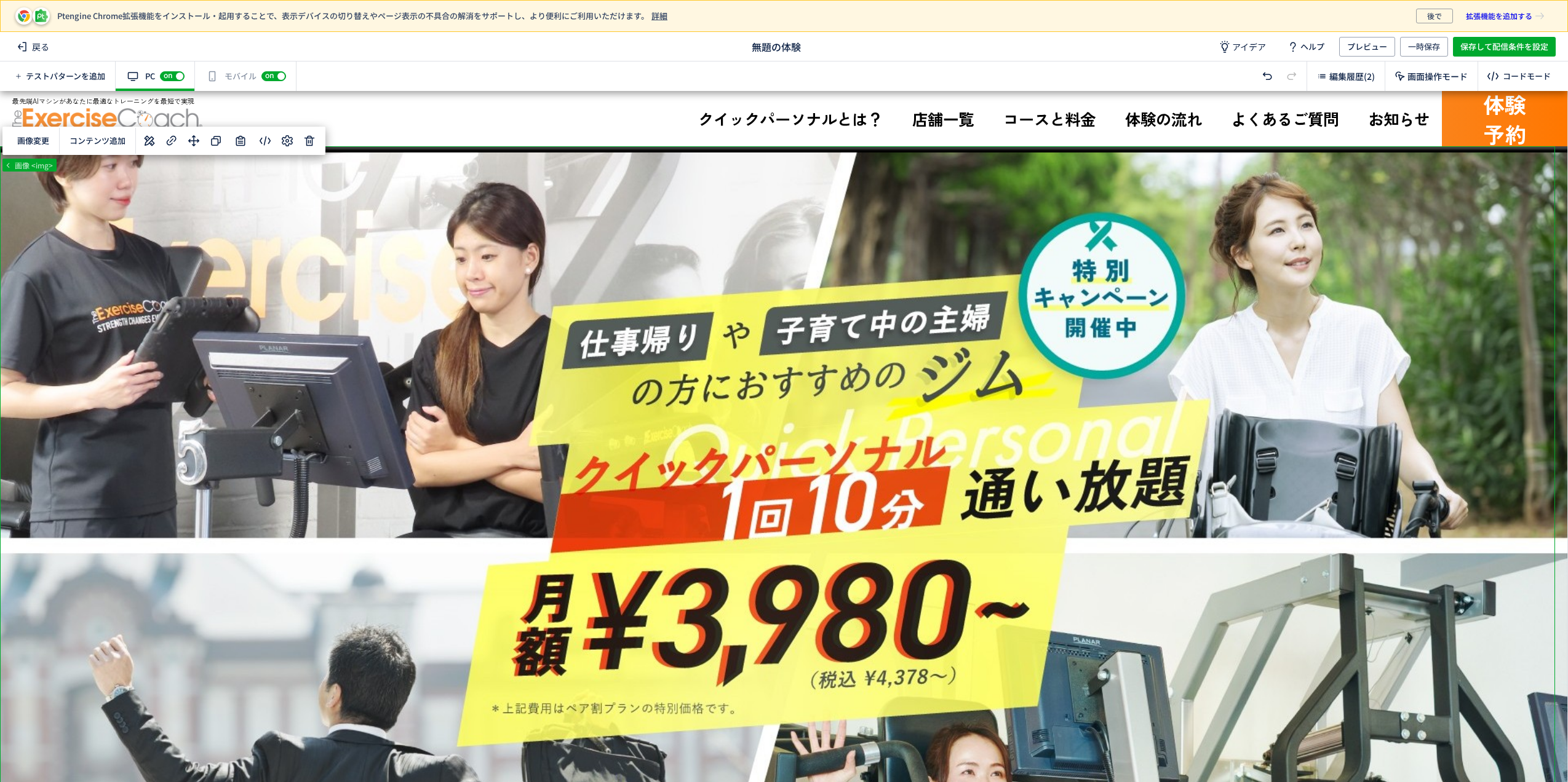
click at [234, 70] on div "有効な編集箇所が確認されません モバイル off on" at bounding box center [246, 76] width 101 height 29
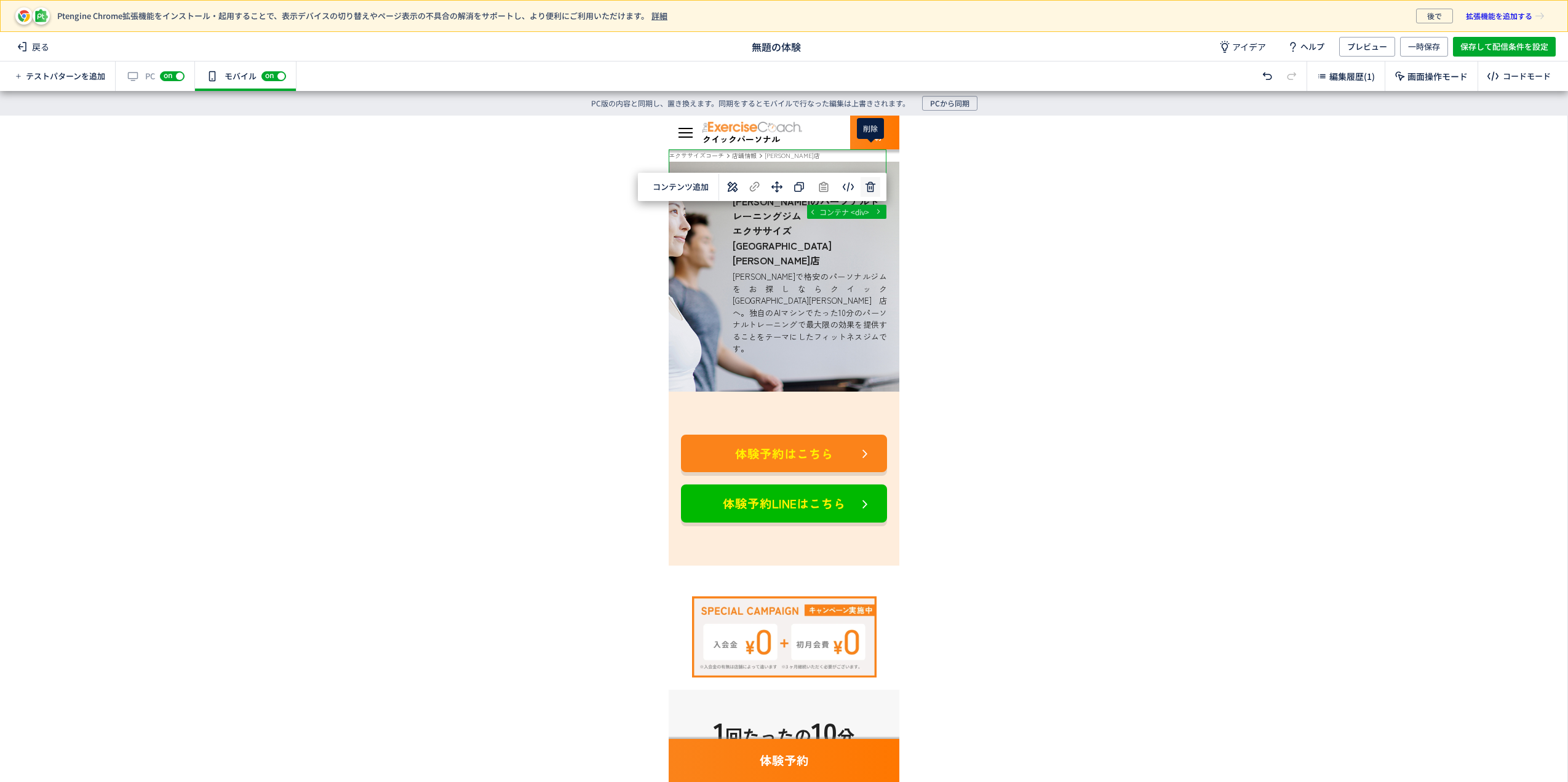
click at [864, 155] on div "body#top main div コンテナ <div> 選択した要素の前 選択した要素の後 選択した領域内の先頭 選択した領域内の末尾 コンテンツ追加 単色…" at bounding box center [784, 436] width 1567 height 642
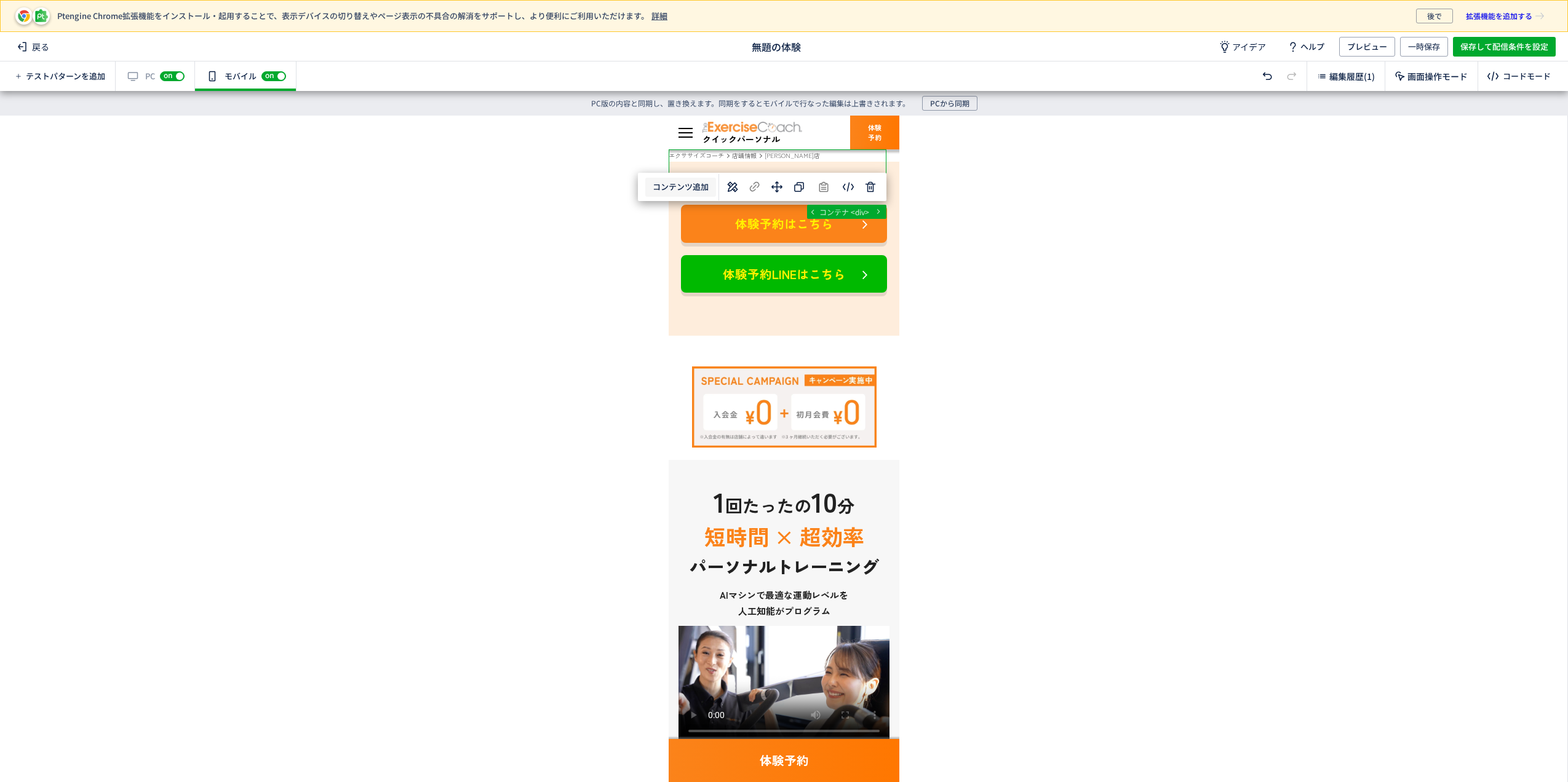
click at [698, 182] on button "コンテンツ追加" at bounding box center [680, 187] width 71 height 19
click at [695, 246] on span "選択した要素の後" at bounding box center [680, 241] width 64 height 12
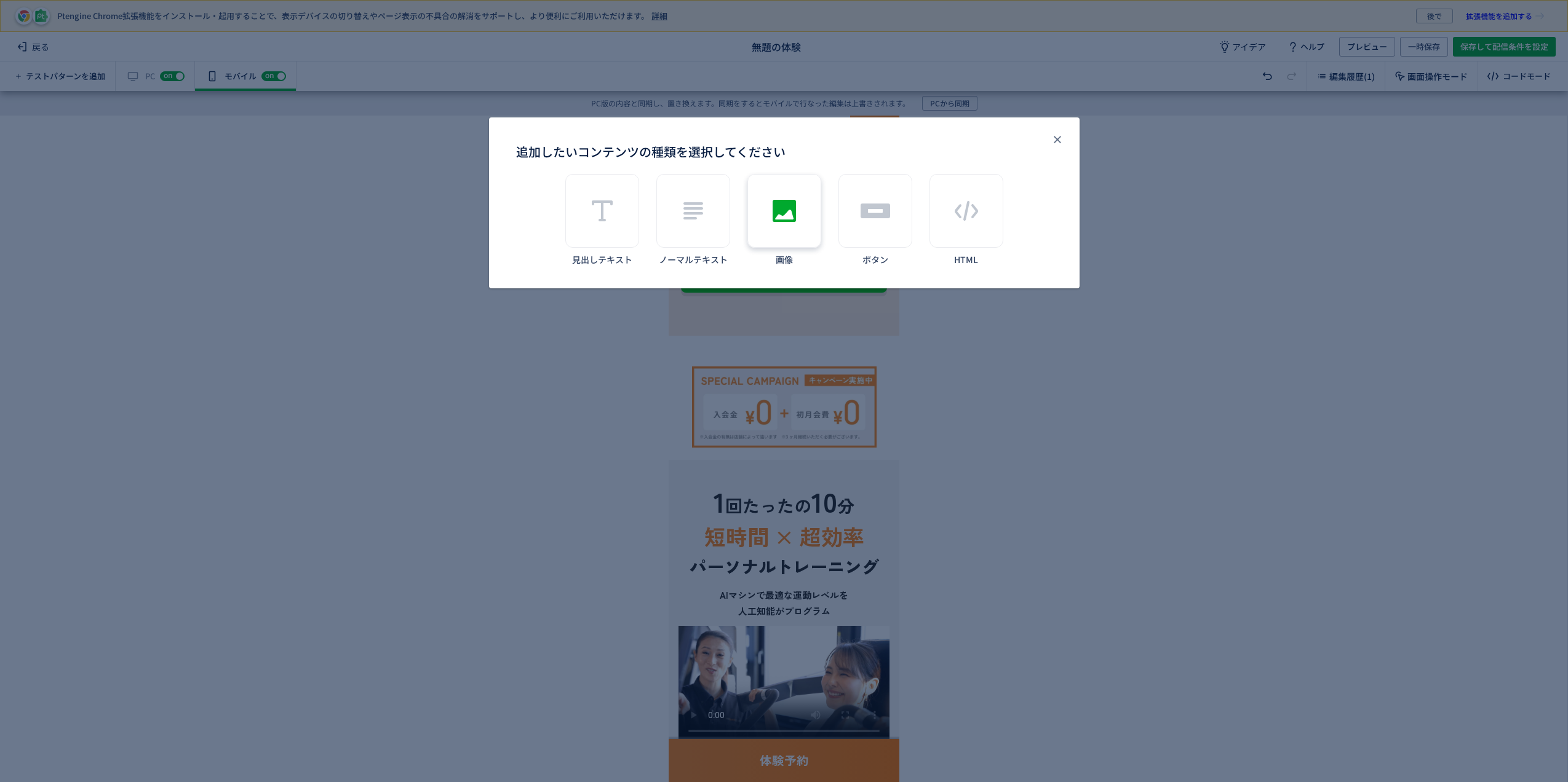
click at [761, 210] on div "追加したいコンテンツの種類を選択してください" at bounding box center [784, 210] width 74 height 74
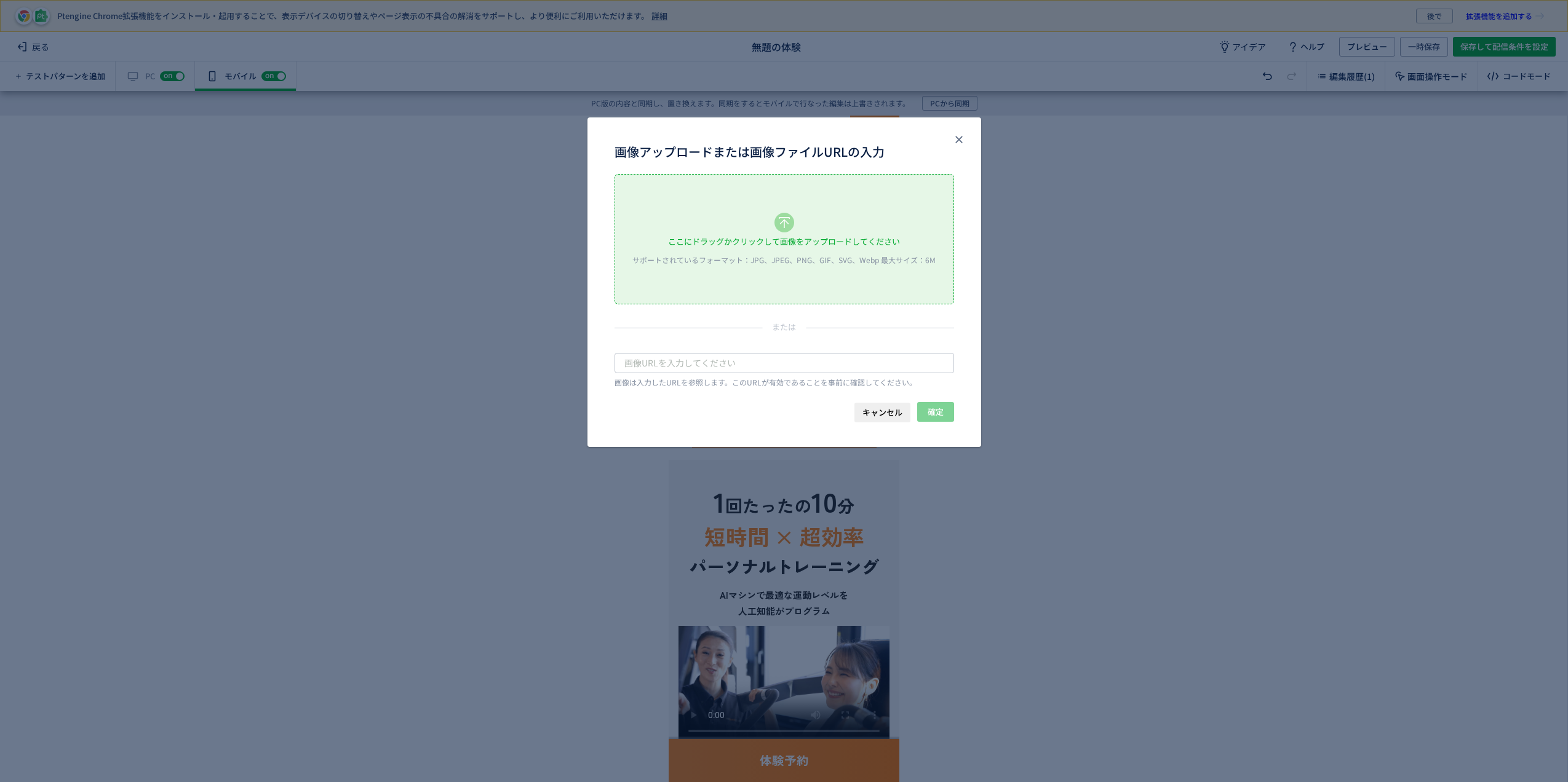
click at [727, 244] on div "ここにドラッグかクリックして画像をアップロードしてください" at bounding box center [784, 242] width 232 height 19
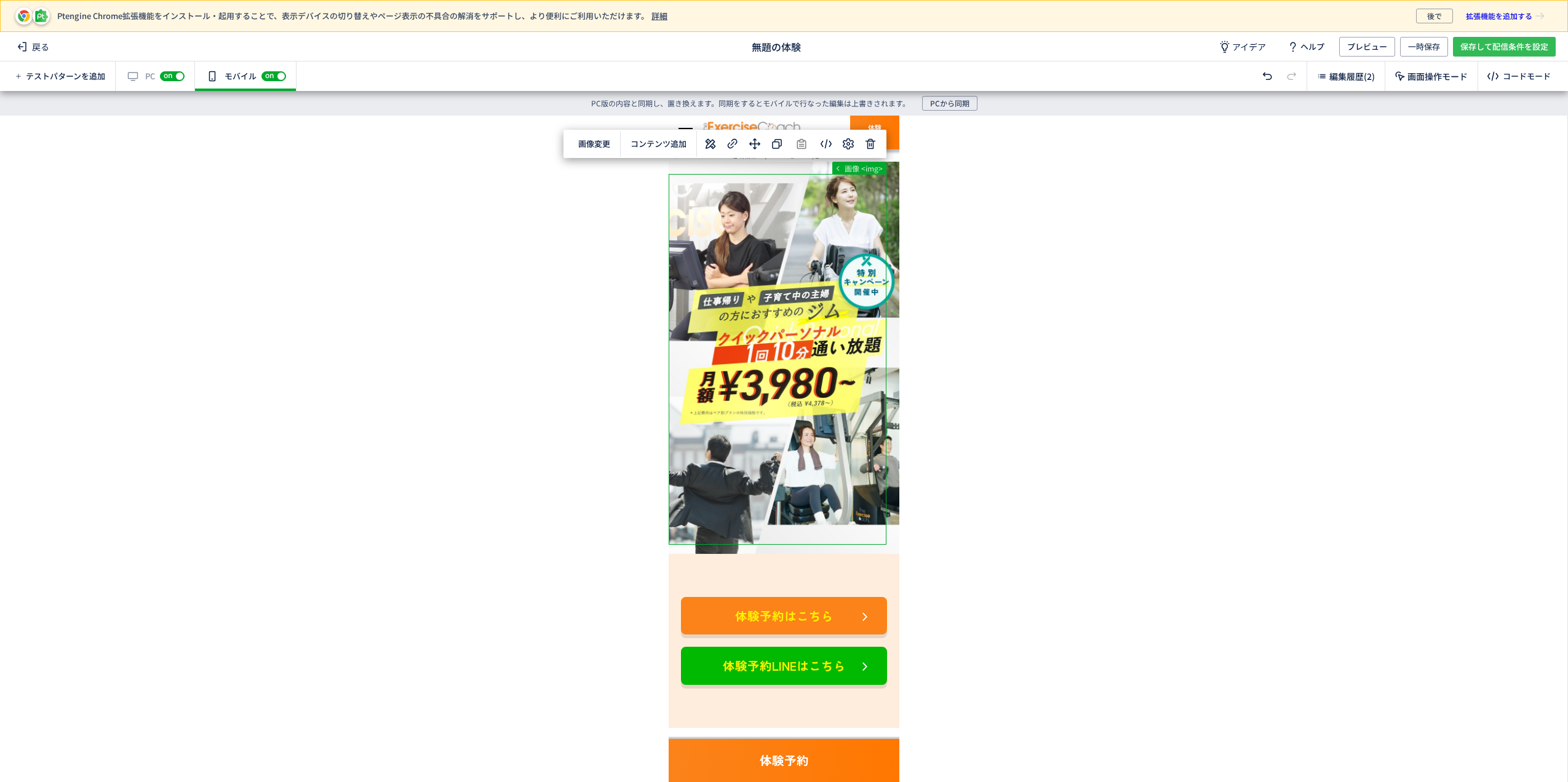
click at [1516, 46] on span "保存して配信条件を設定" at bounding box center [1504, 47] width 88 height 20
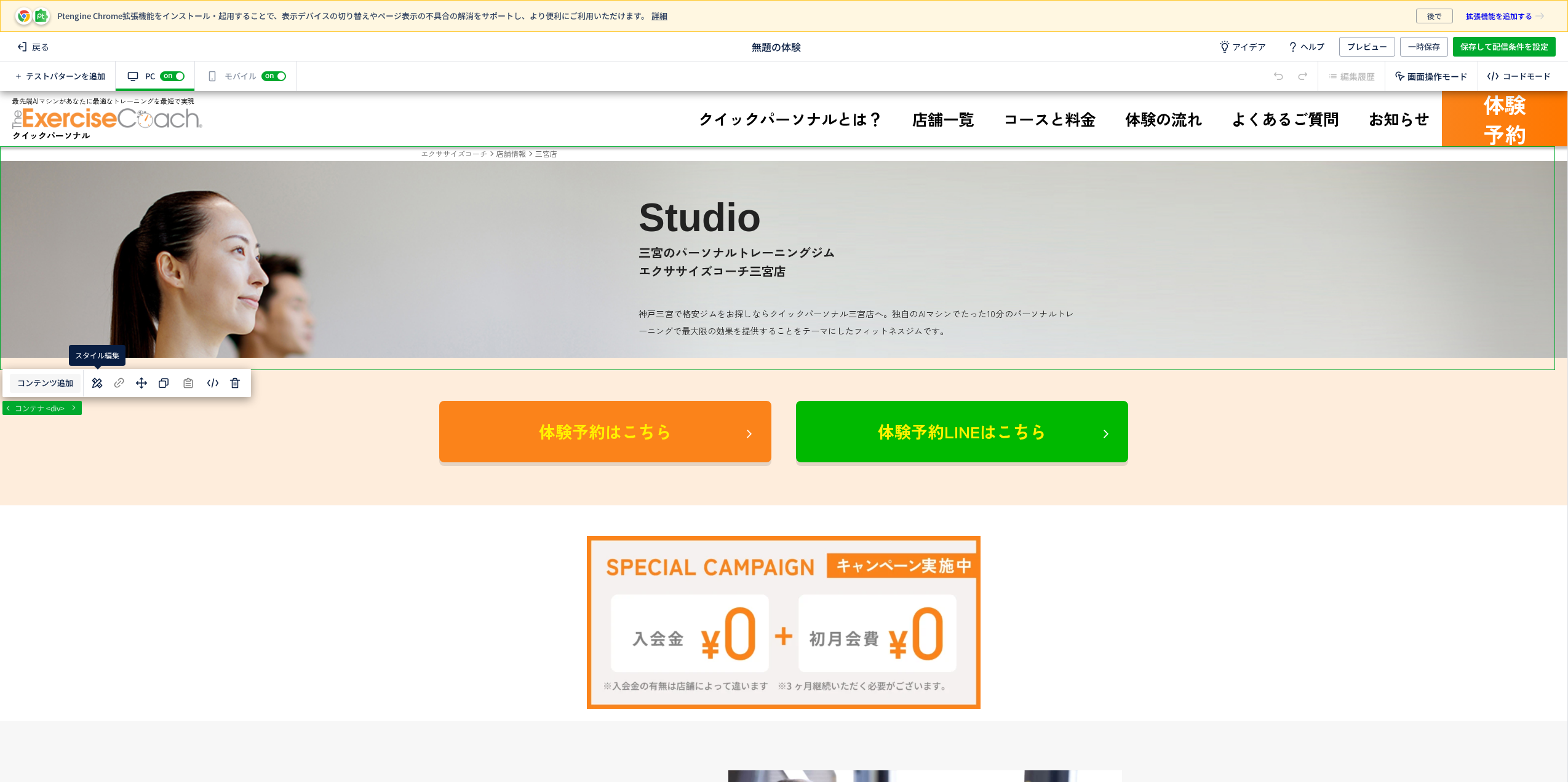
click at [54, 387] on button "コンテンツ追加" at bounding box center [45, 383] width 71 height 19
click at [69, 439] on span "選択した要素の後" at bounding box center [61, 437] width 64 height 12
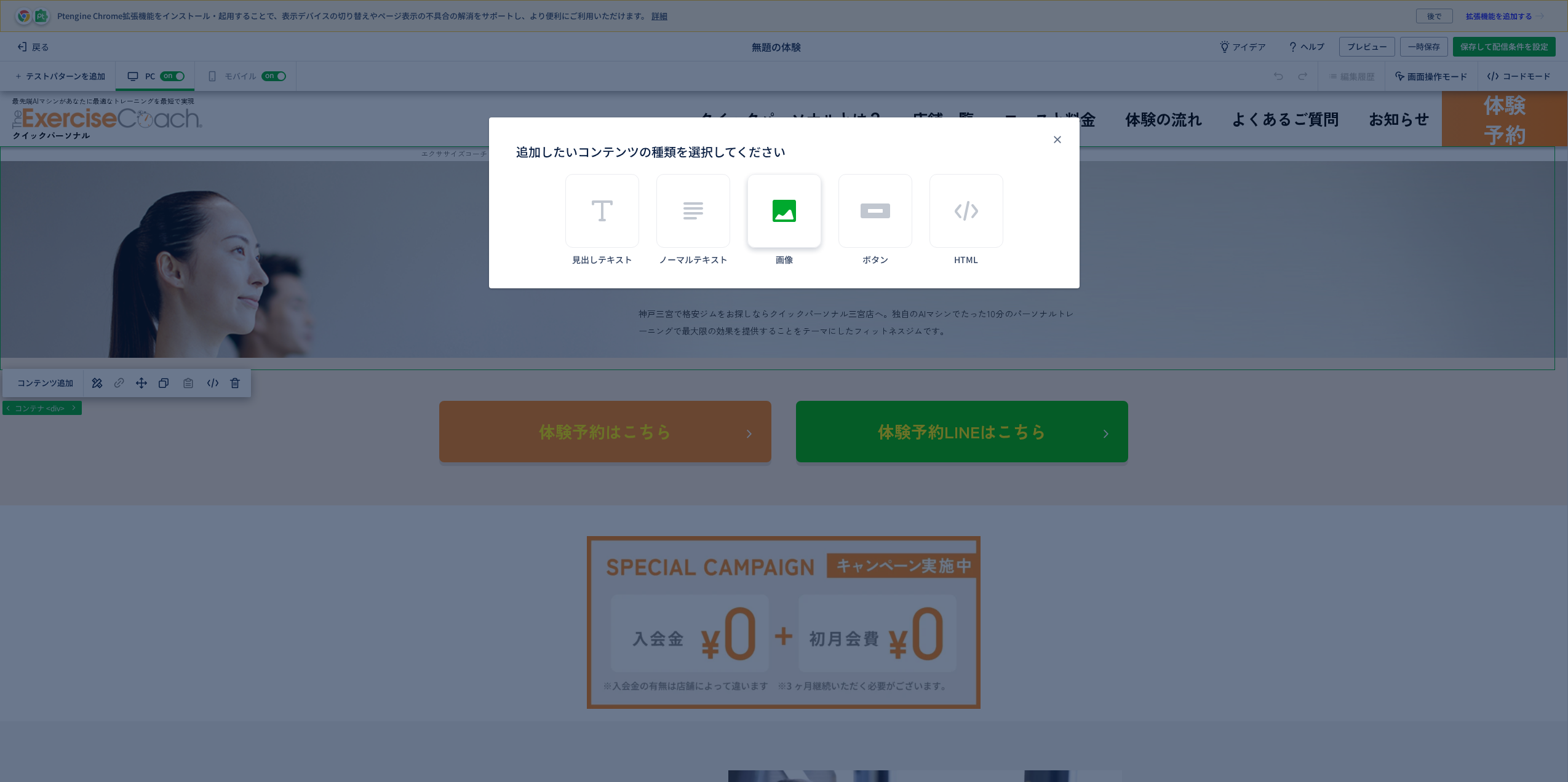
click at [782, 221] on use "追加したいコンテンツの種類を選択してください" at bounding box center [784, 211] width 23 height 22
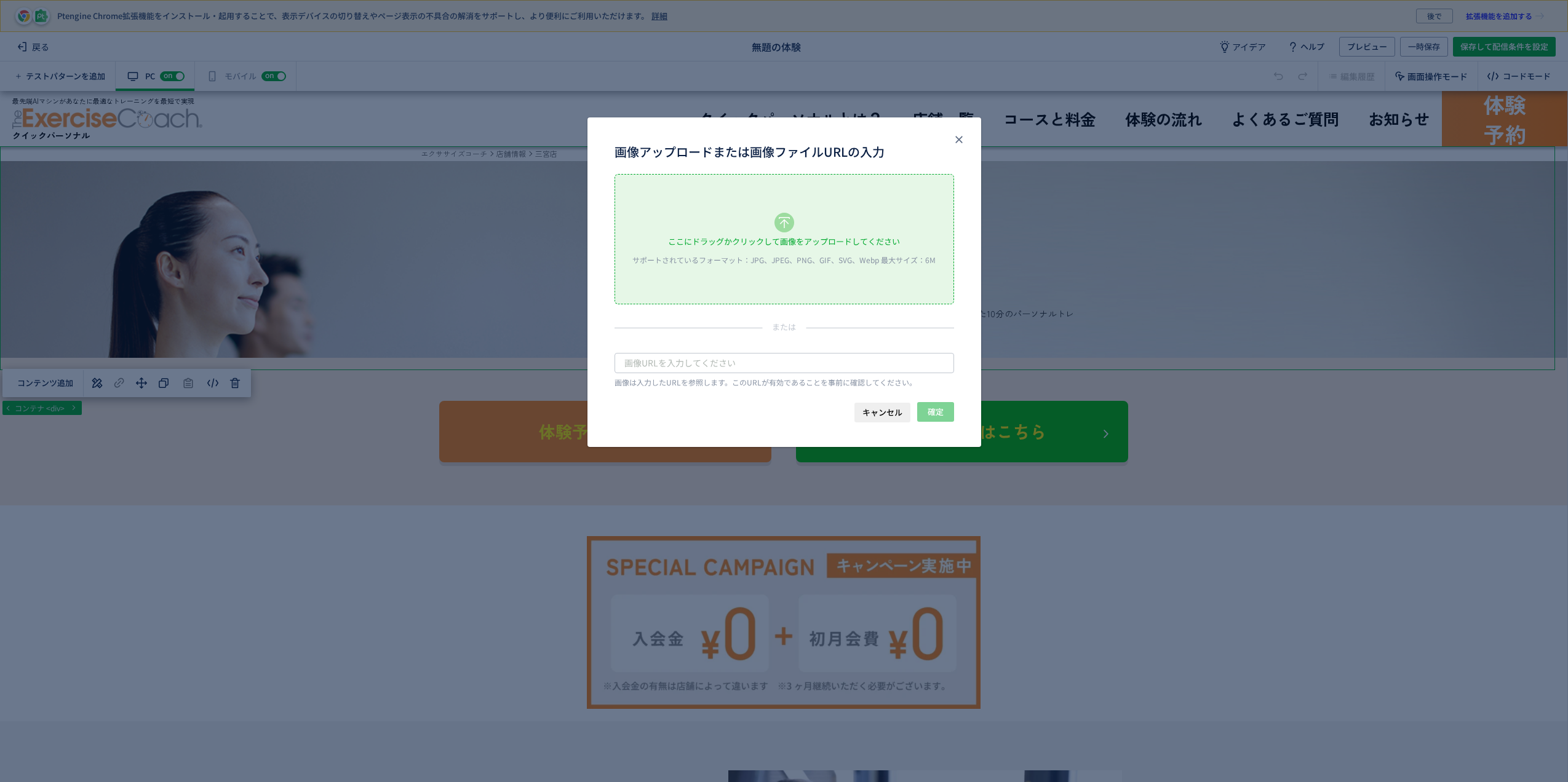
click at [766, 233] on div "ここにドラッグかクリックして画像をアップロードしてください" at bounding box center [784, 242] width 232 height 19
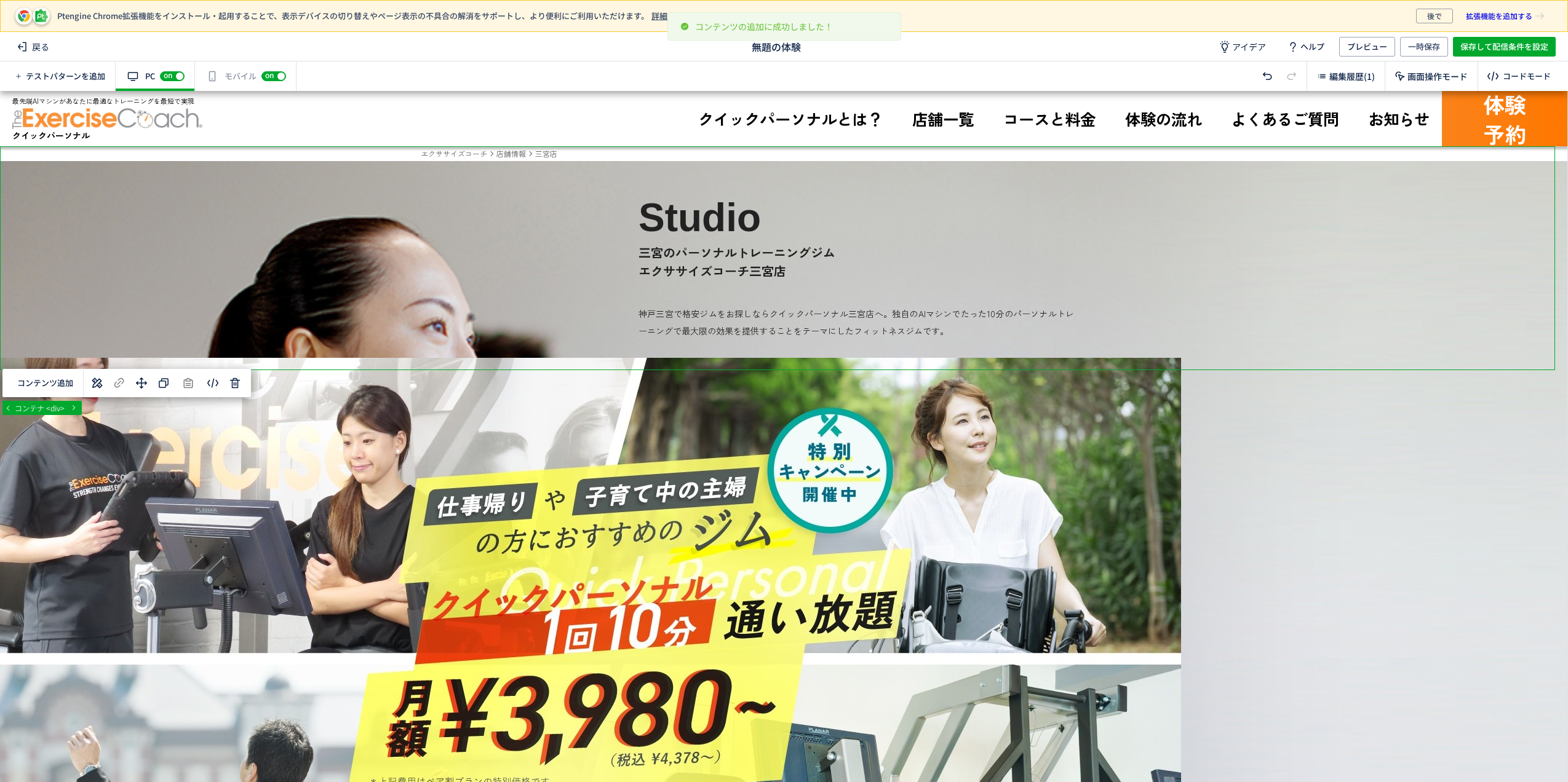
click at [235, 378] on div "body#top main div コンテナ <div> コンテンツ追加 単色 カラーコード R 0 G 0 B 0 A 0.00 マイカラー 移動先をクリッ…" at bounding box center [784, 437] width 1567 height 691
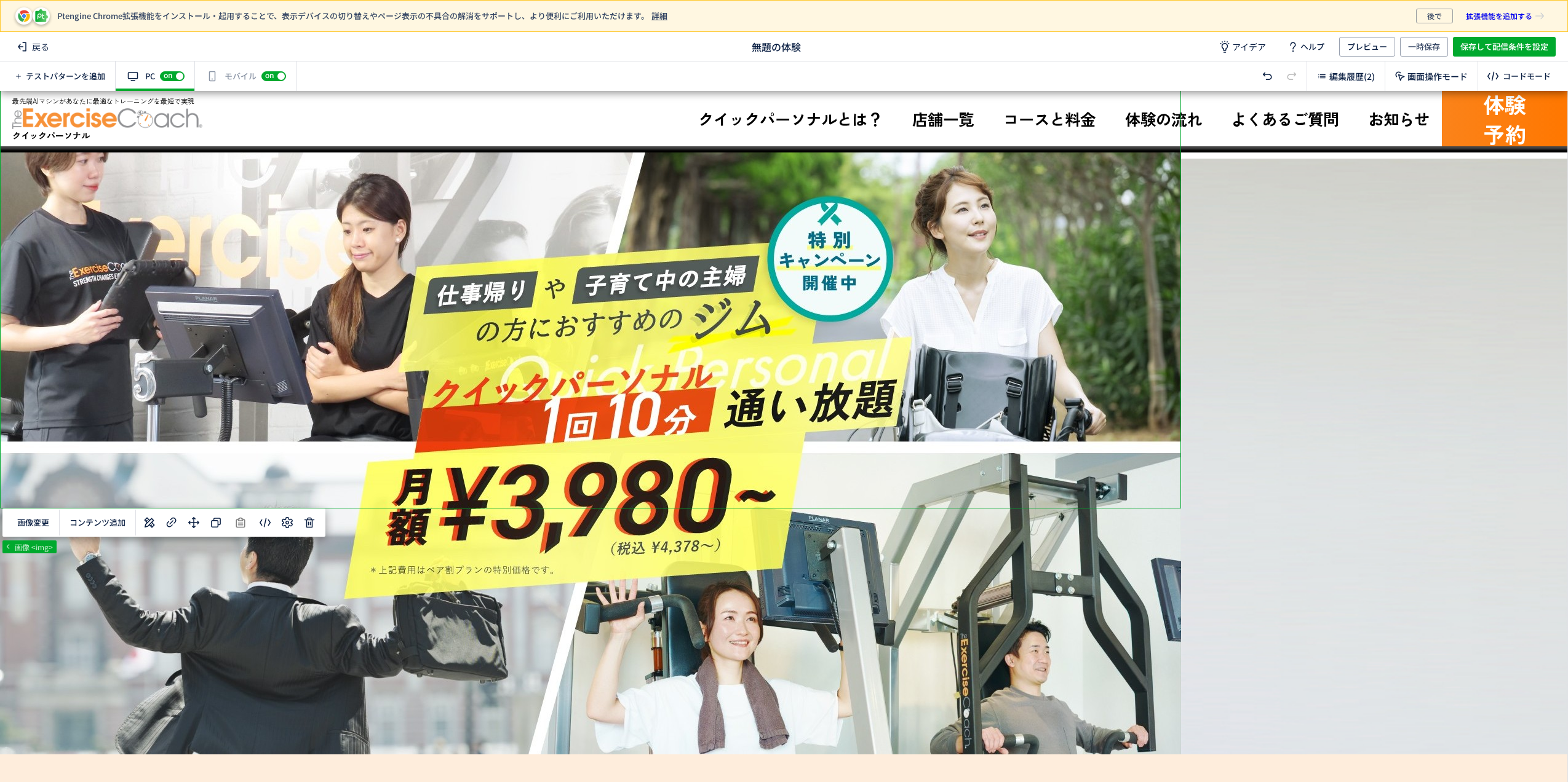
scroll to position [246, 0]
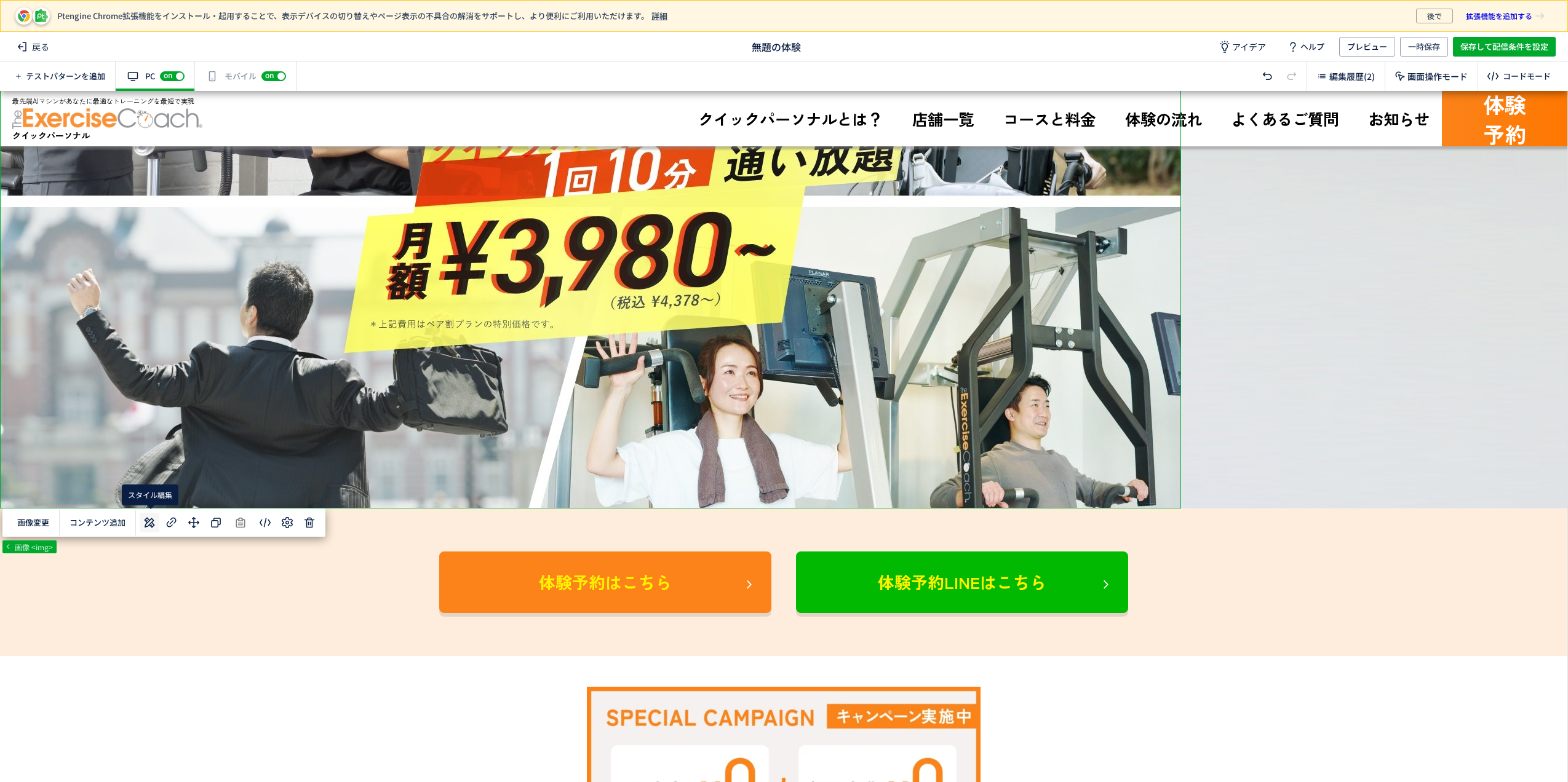
click at [153, 524] on use at bounding box center [149, 522] width 10 height 10
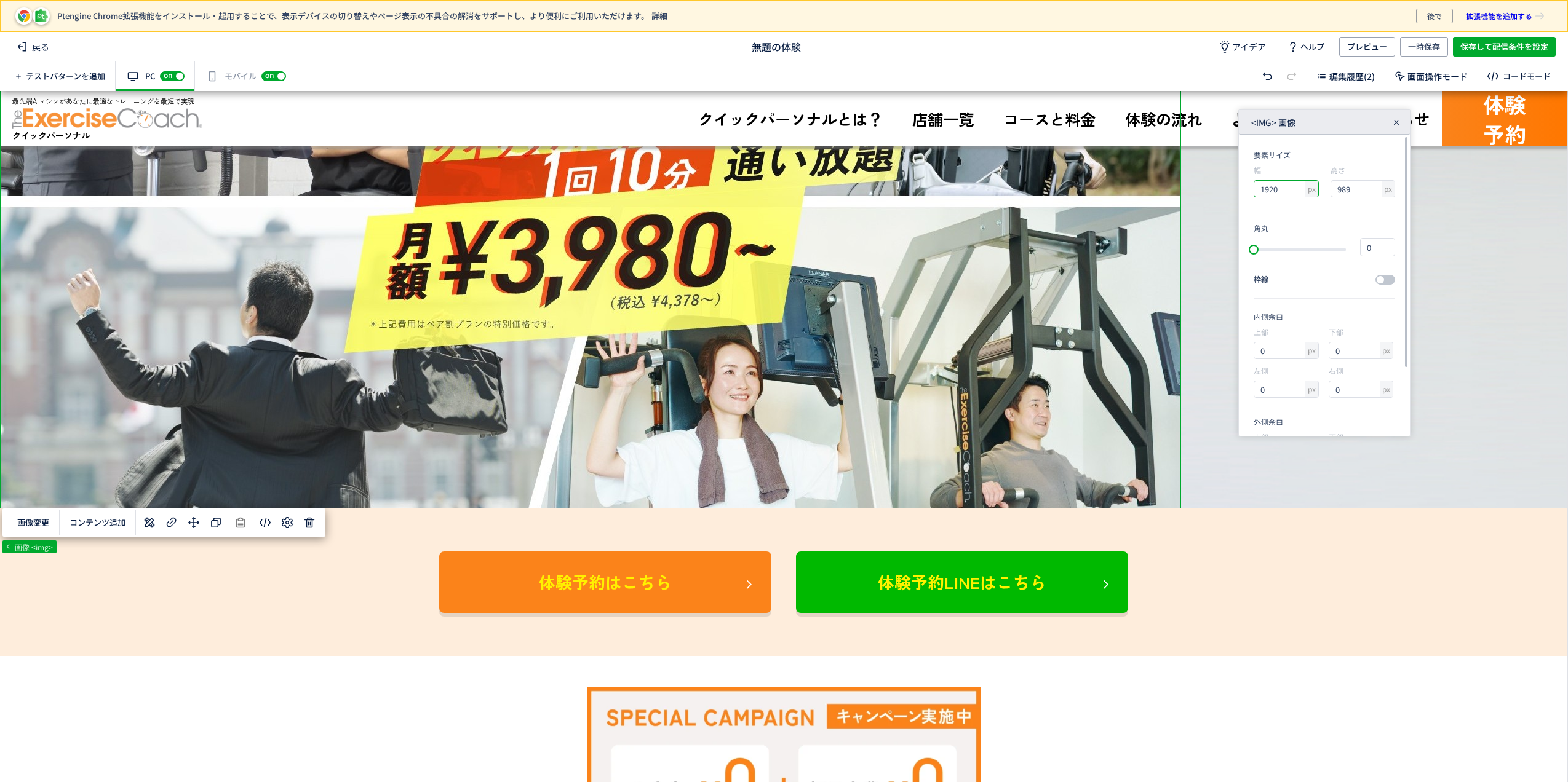
drag, startPoint x: 1292, startPoint y: 188, endPoint x: 1221, endPoint y: 190, distance: 71.0
click at [1221, 190] on div "body#top main div div#pt-element-012b488e 画像 <img> 画像変更 コンテンツ追加 <img> 画像 要素サイズ …" at bounding box center [784, 437] width 1567 height 691
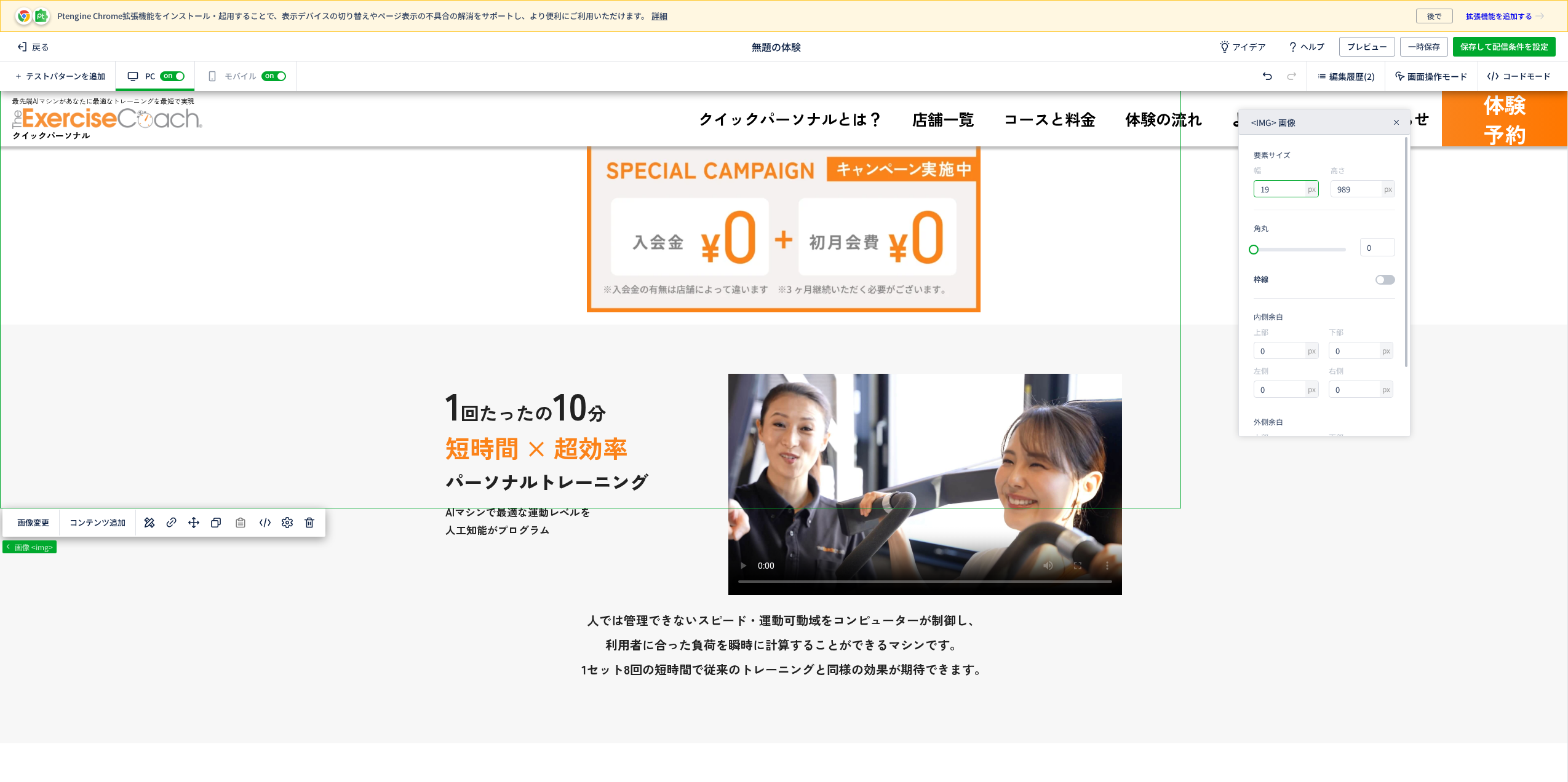
type input "1"
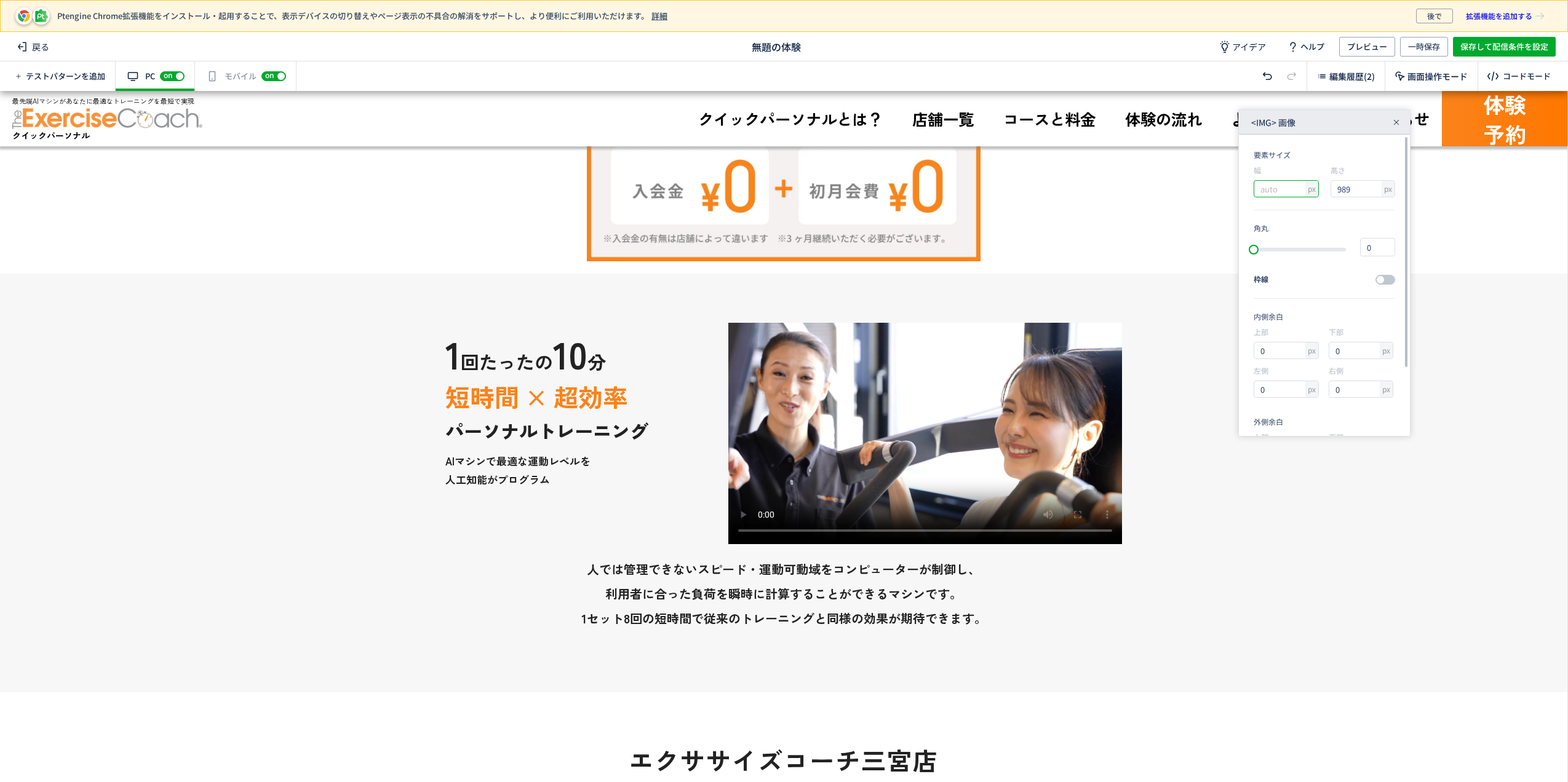
scroll to position [844, 0]
type input "３"
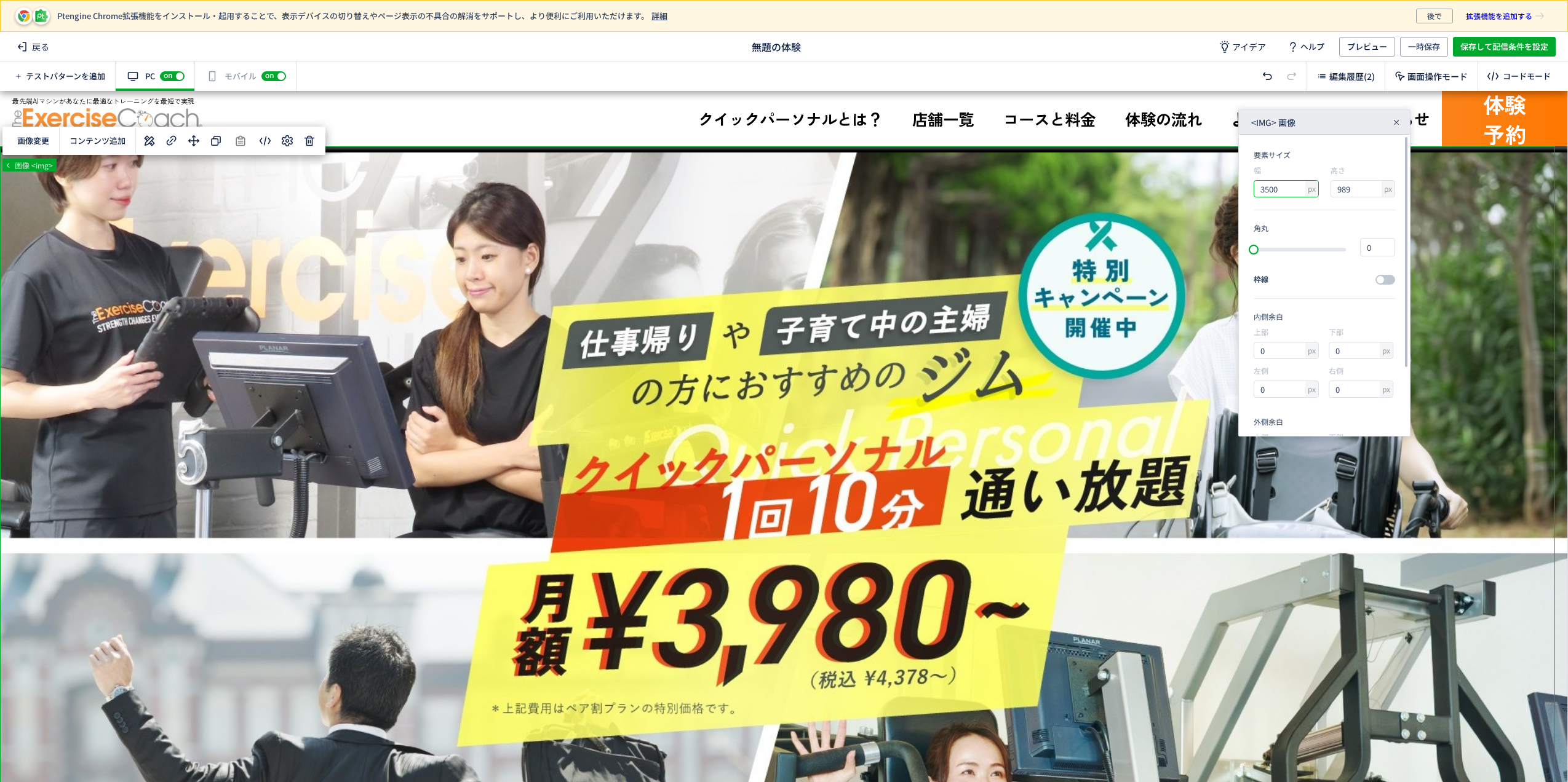
scroll to position [85, 0]
type input "3500"
click at [1337, 233] on div "内側余白" at bounding box center [1324, 231] width 142 height 10
click at [1400, 119] on div at bounding box center [1396, 122] width 12 height 12
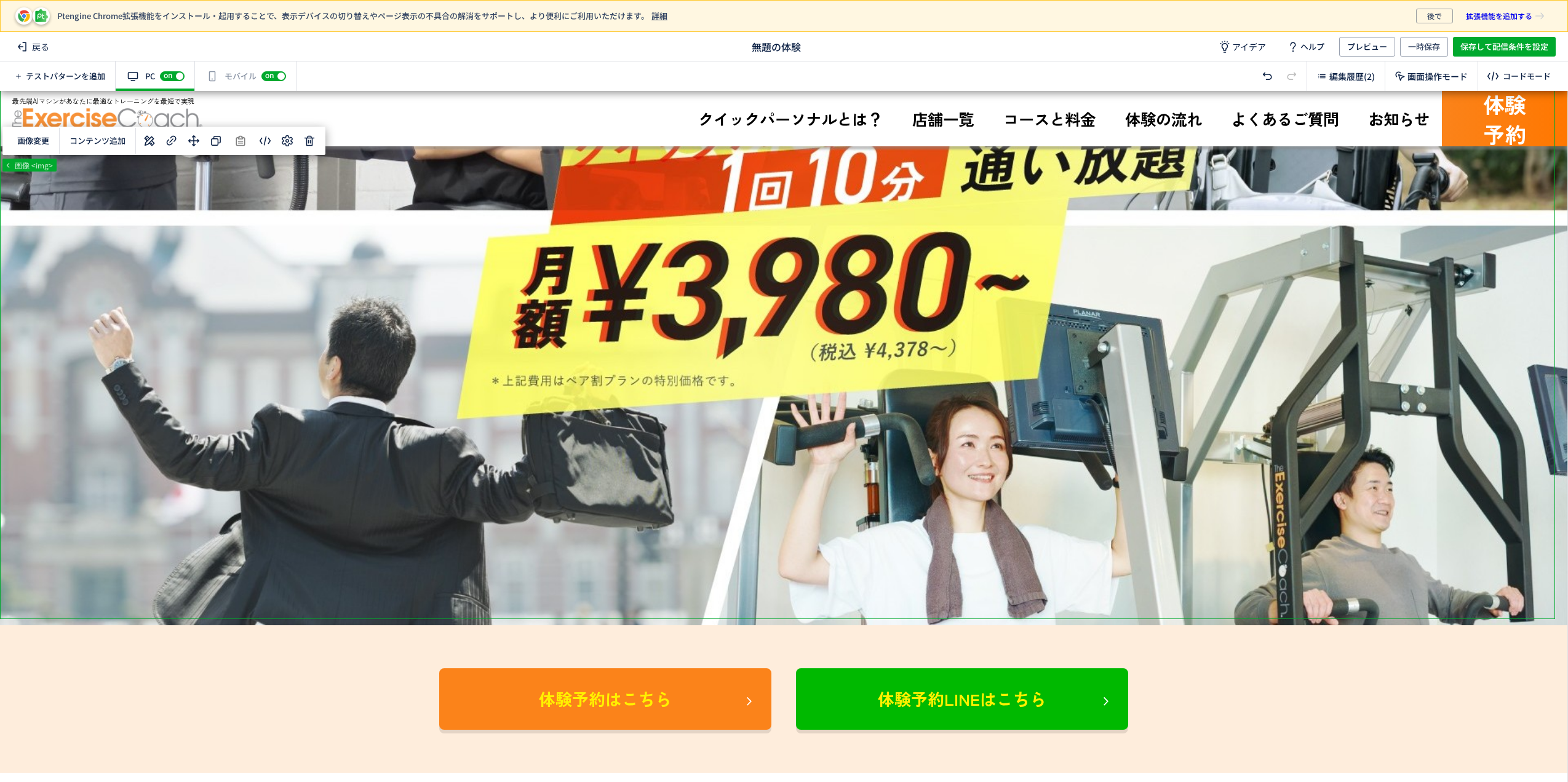
scroll to position [0, 0]
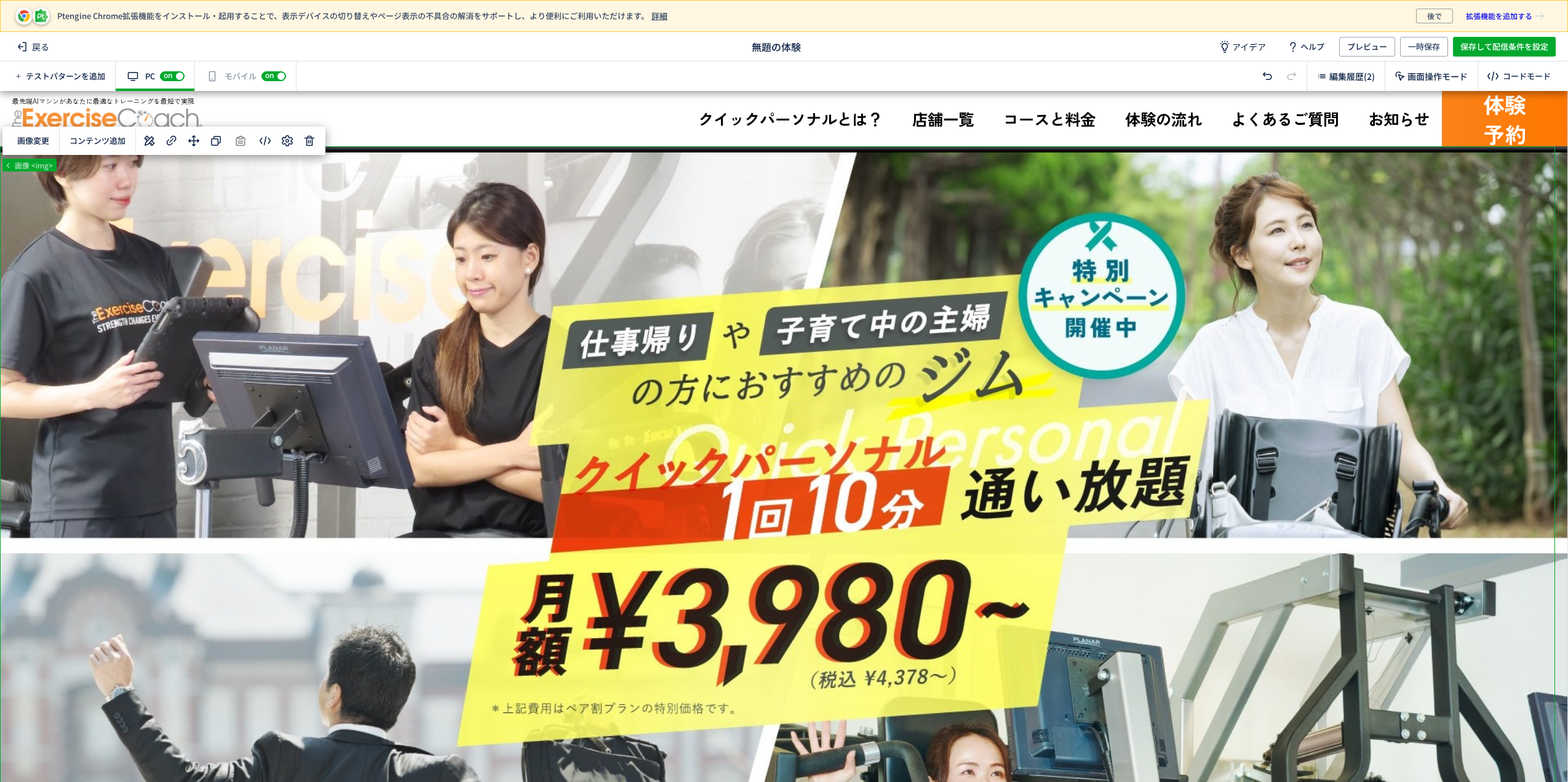
click at [230, 83] on div "有効な編集箇所が確認されません モバイル off on" at bounding box center [246, 76] width 101 height 29
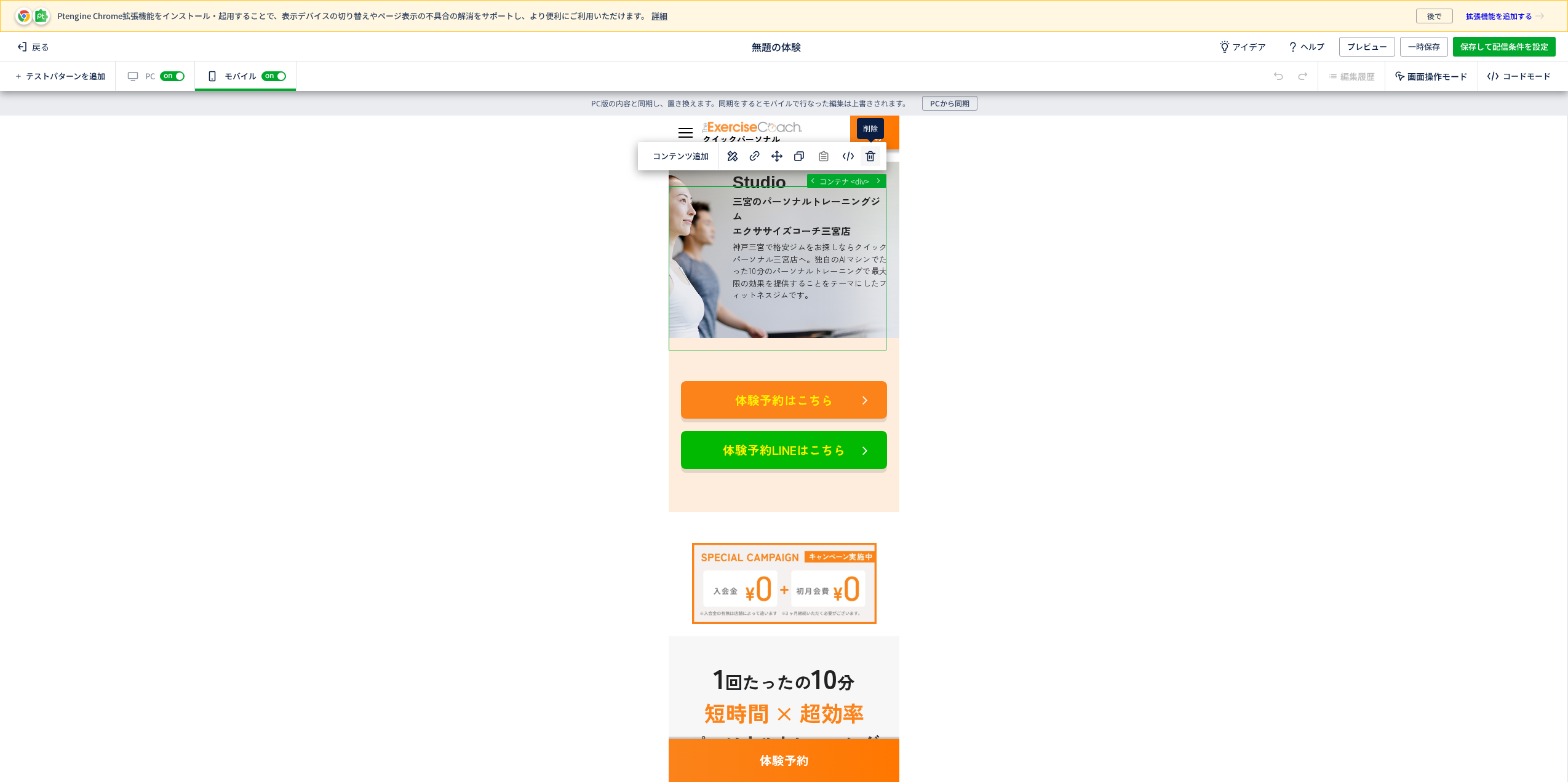
click at [863, 154] on div "body#top main div div コンテナ <div> 選択した要素の前 選択した要素の後 選択した領域内の先頭 選択した領域内の末尾 コンテンツ追…" at bounding box center [784, 436] width 1567 height 642
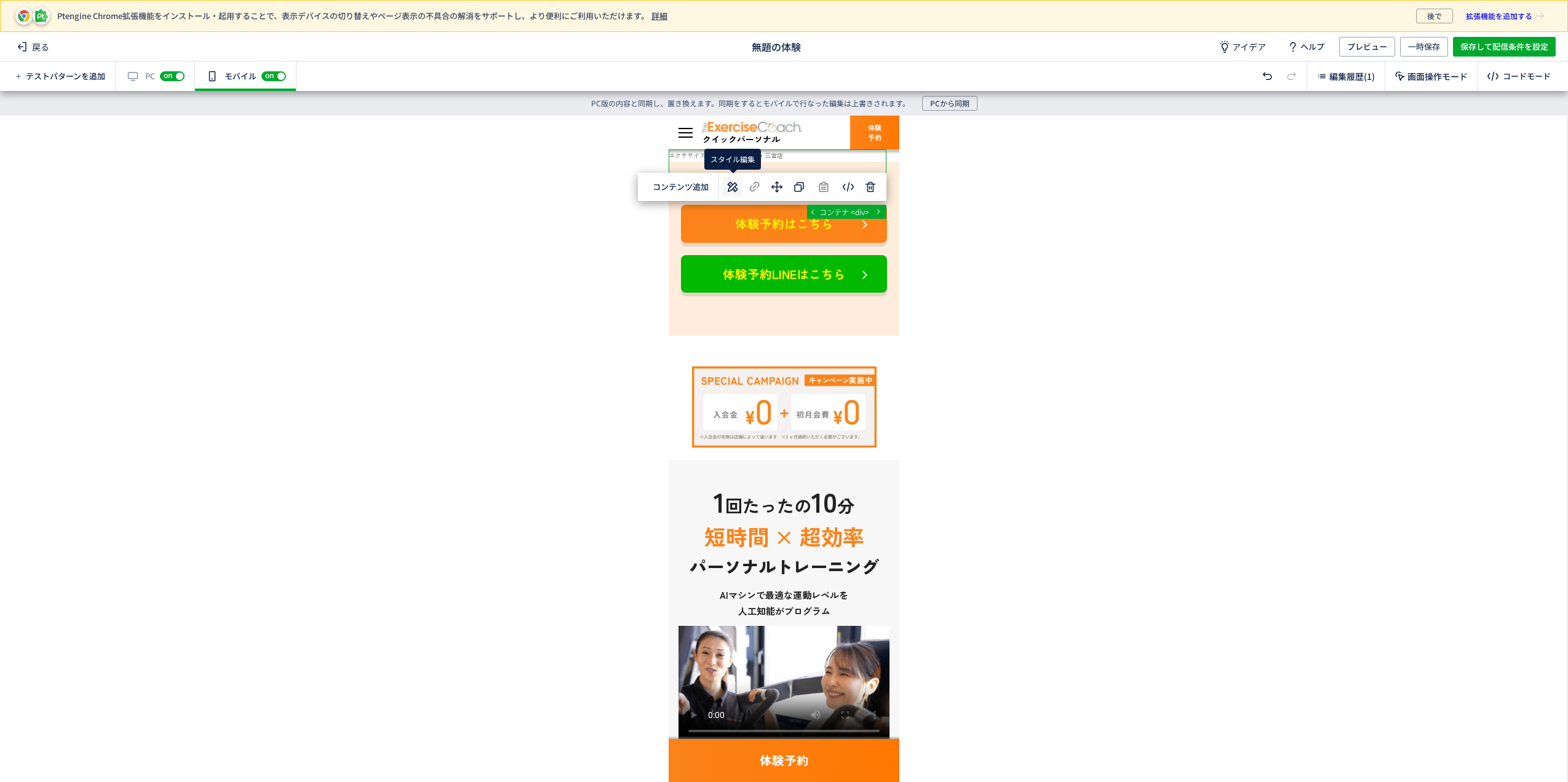
click at [733, 189] on use at bounding box center [733, 187] width 10 height 10
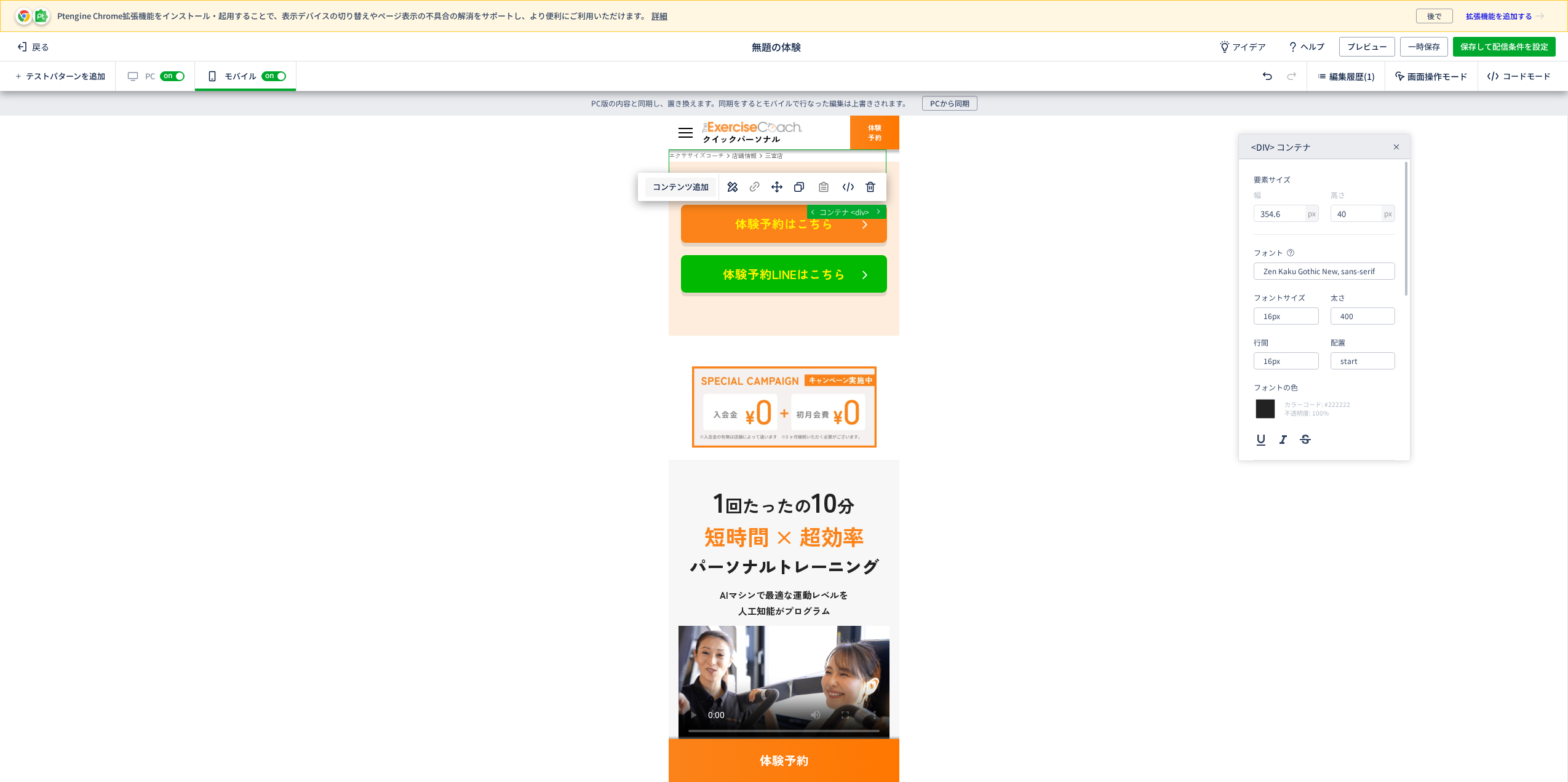
click at [670, 192] on button "コンテンツ追加" at bounding box center [680, 187] width 71 height 19
click at [667, 239] on span "選択した要素の後" at bounding box center [680, 241] width 64 height 12
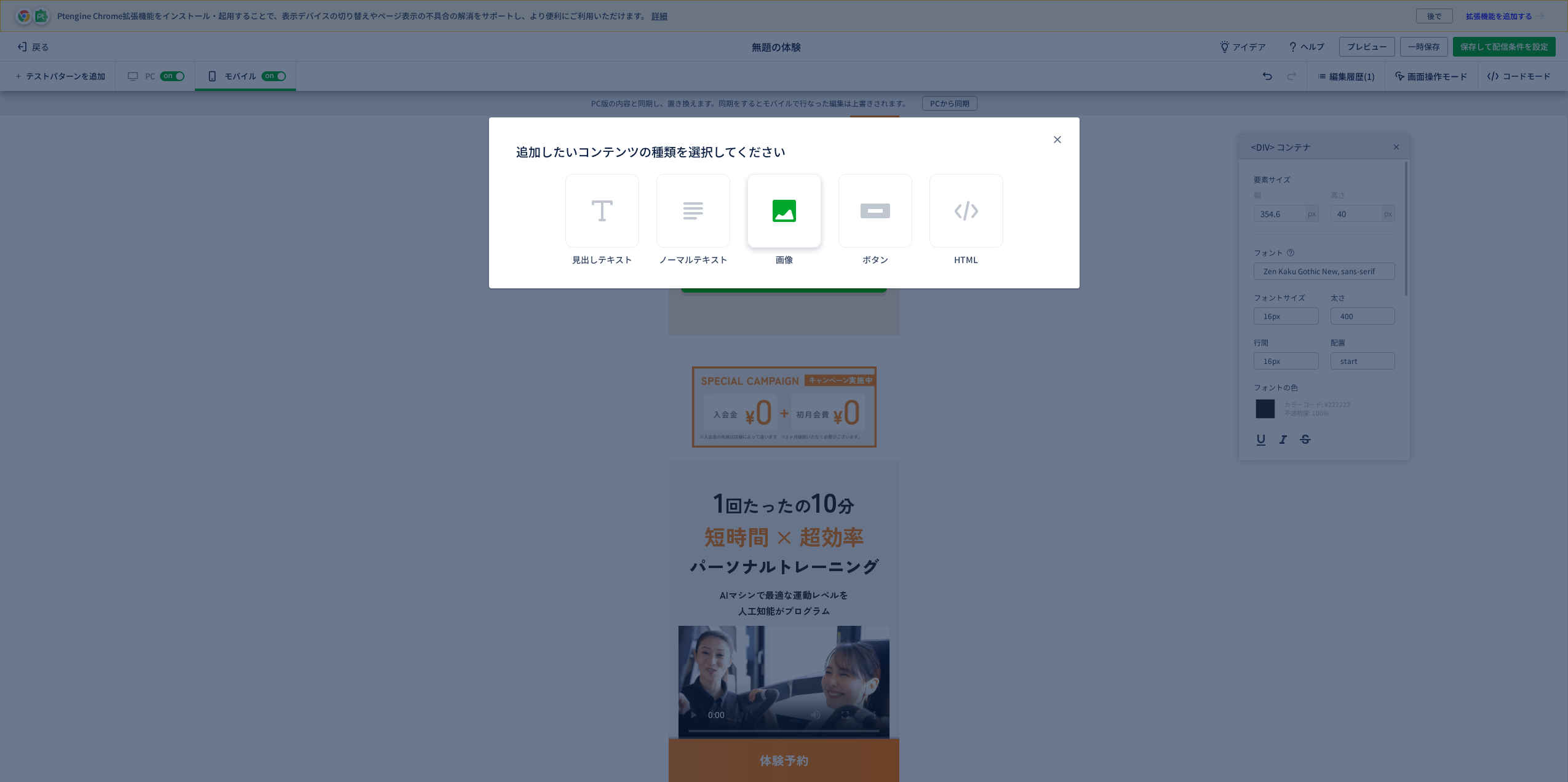
click at [786, 221] on use "追加したいコンテンツの種類を選択してください" at bounding box center [784, 211] width 23 height 22
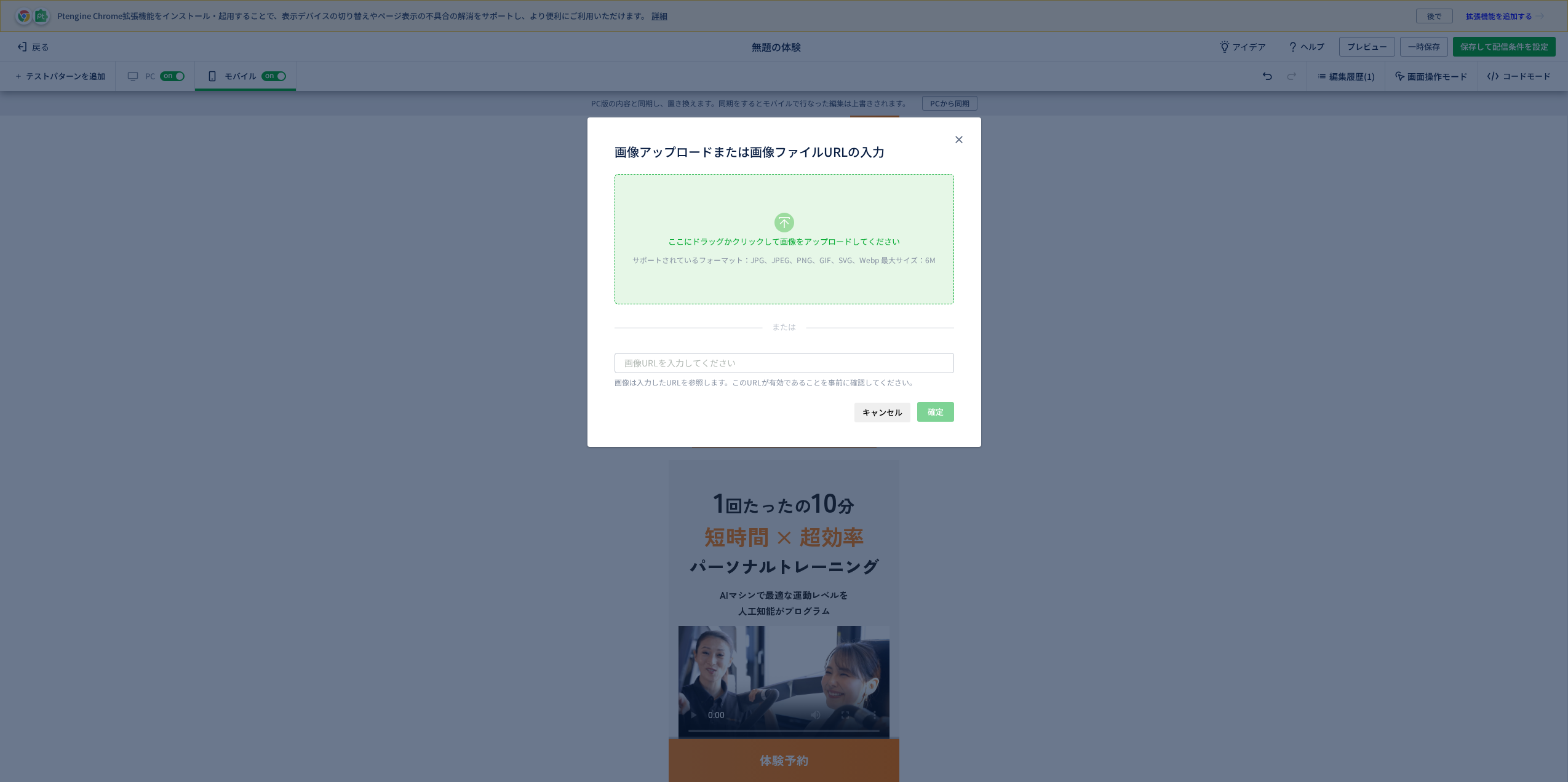
click at [762, 215] on div "ここにドラッグかクリックして画像をアップロードしてください サポートされているフォーマット：JPG、JPEG、PNG、GIF、SVG、Webp 最大サイズ：6M" at bounding box center [784, 238] width 339 height 129
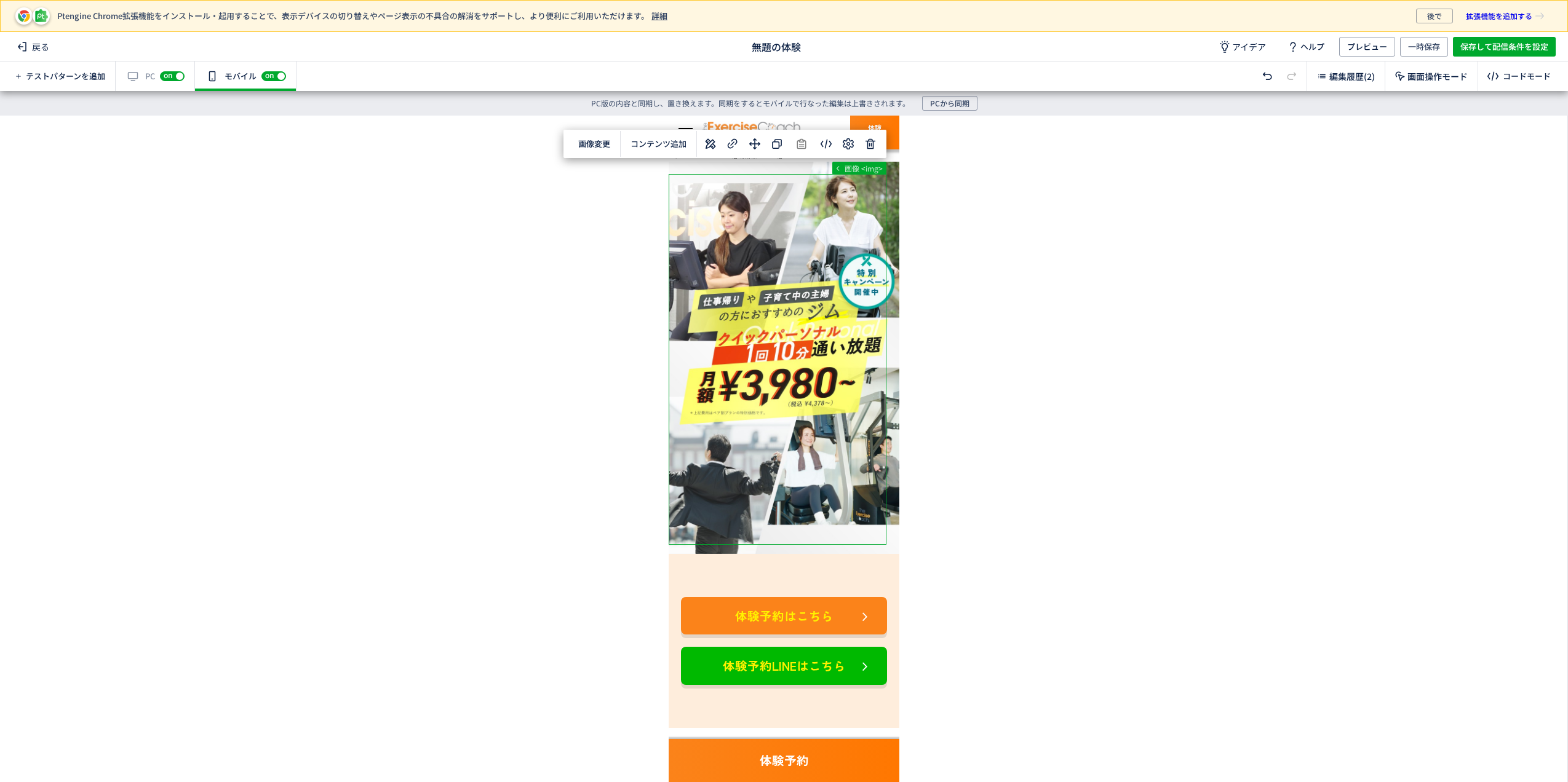
click at [140, 67] on div "有効な編集箇所が確認されません PC off on" at bounding box center [155, 76] width 80 height 29
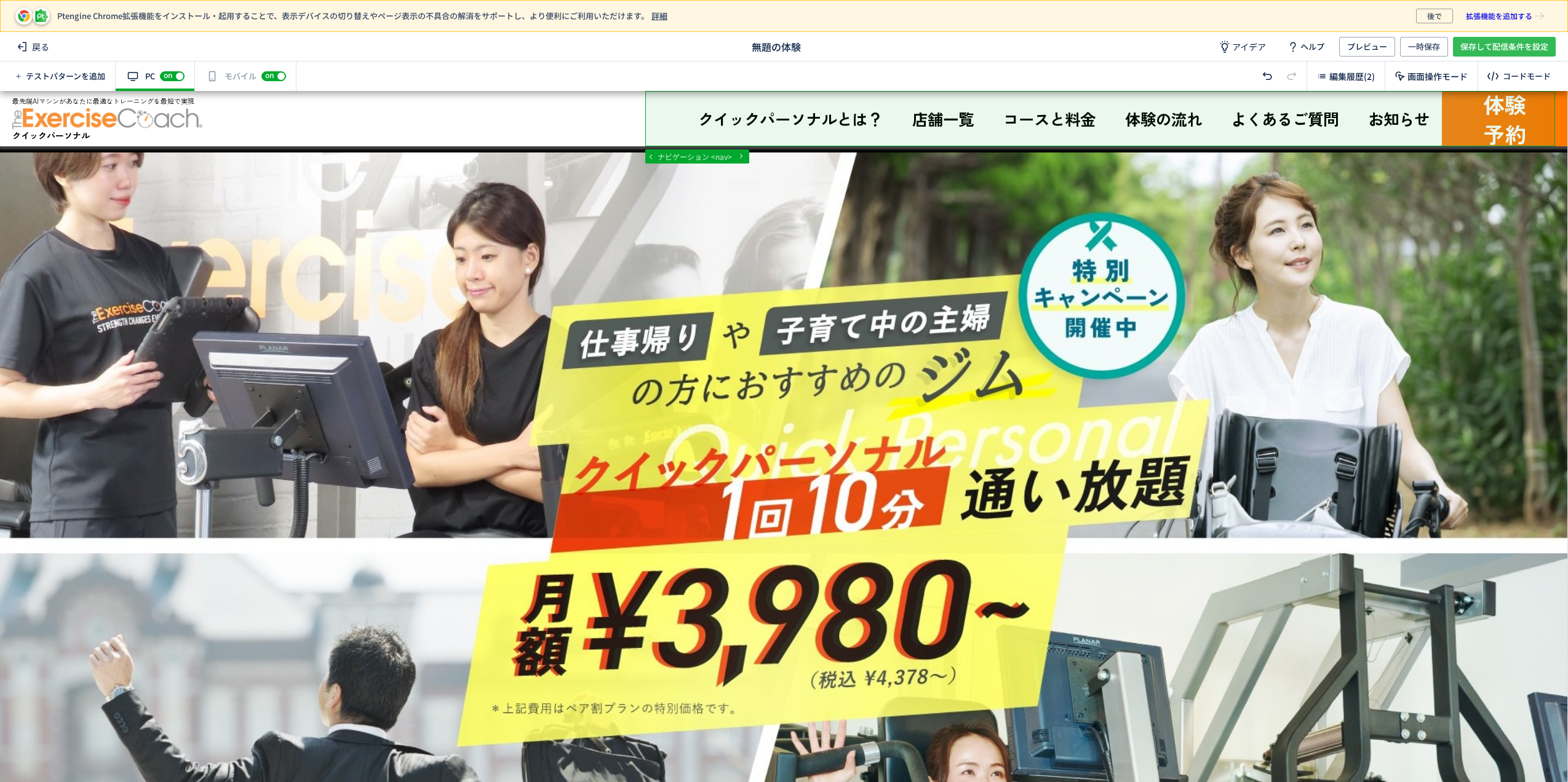
click at [1519, 44] on span "保存して配信条件を設定" at bounding box center [1504, 47] width 88 height 20
